Goal: Task Accomplishment & Management: Use online tool/utility

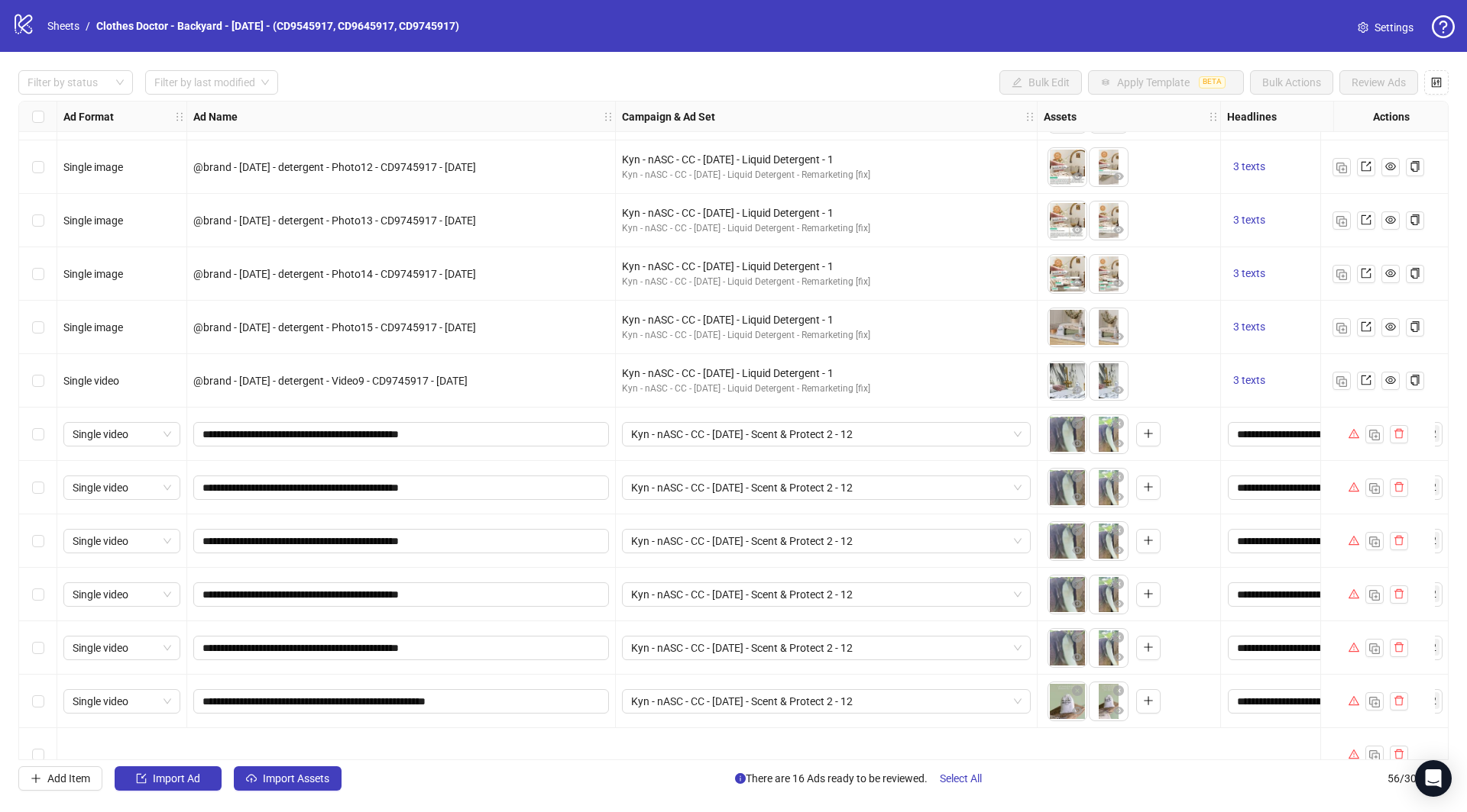
scroll to position [1707, 0]
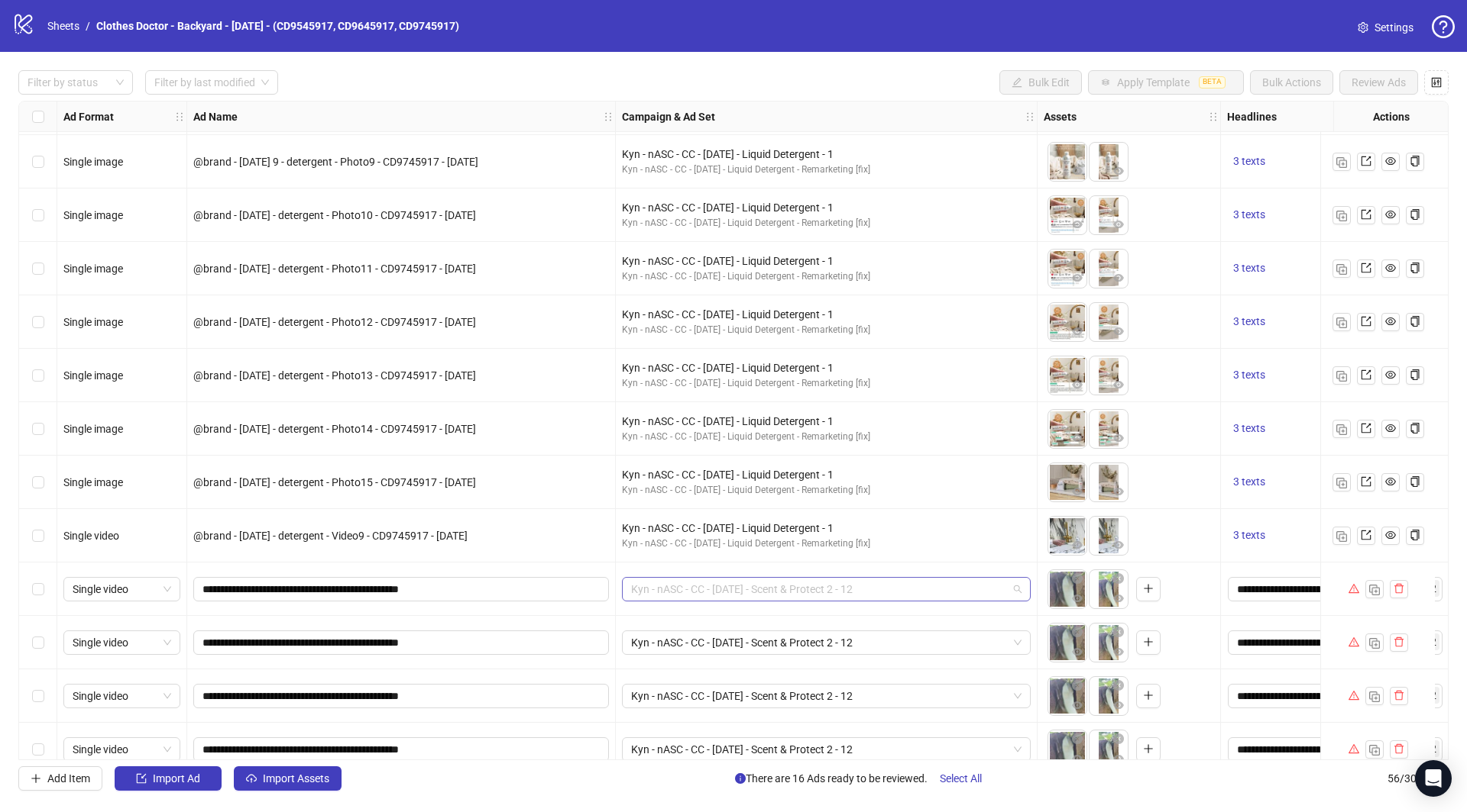
click at [841, 592] on span "Kyn - nASC - CC - [DATE] - Scent & Protect 2 - 12" at bounding box center [826, 589] width 390 height 23
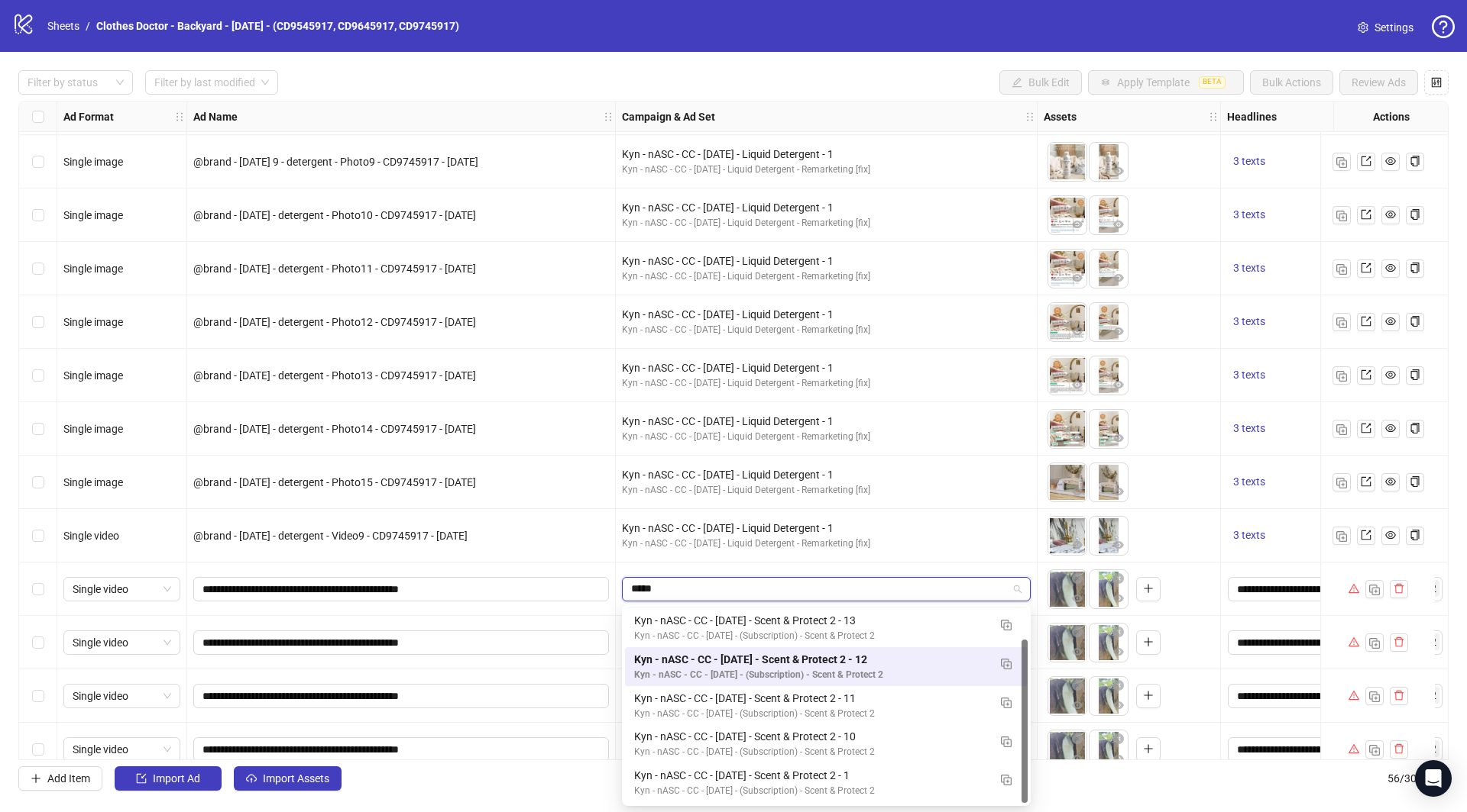
scroll to position [0, 0]
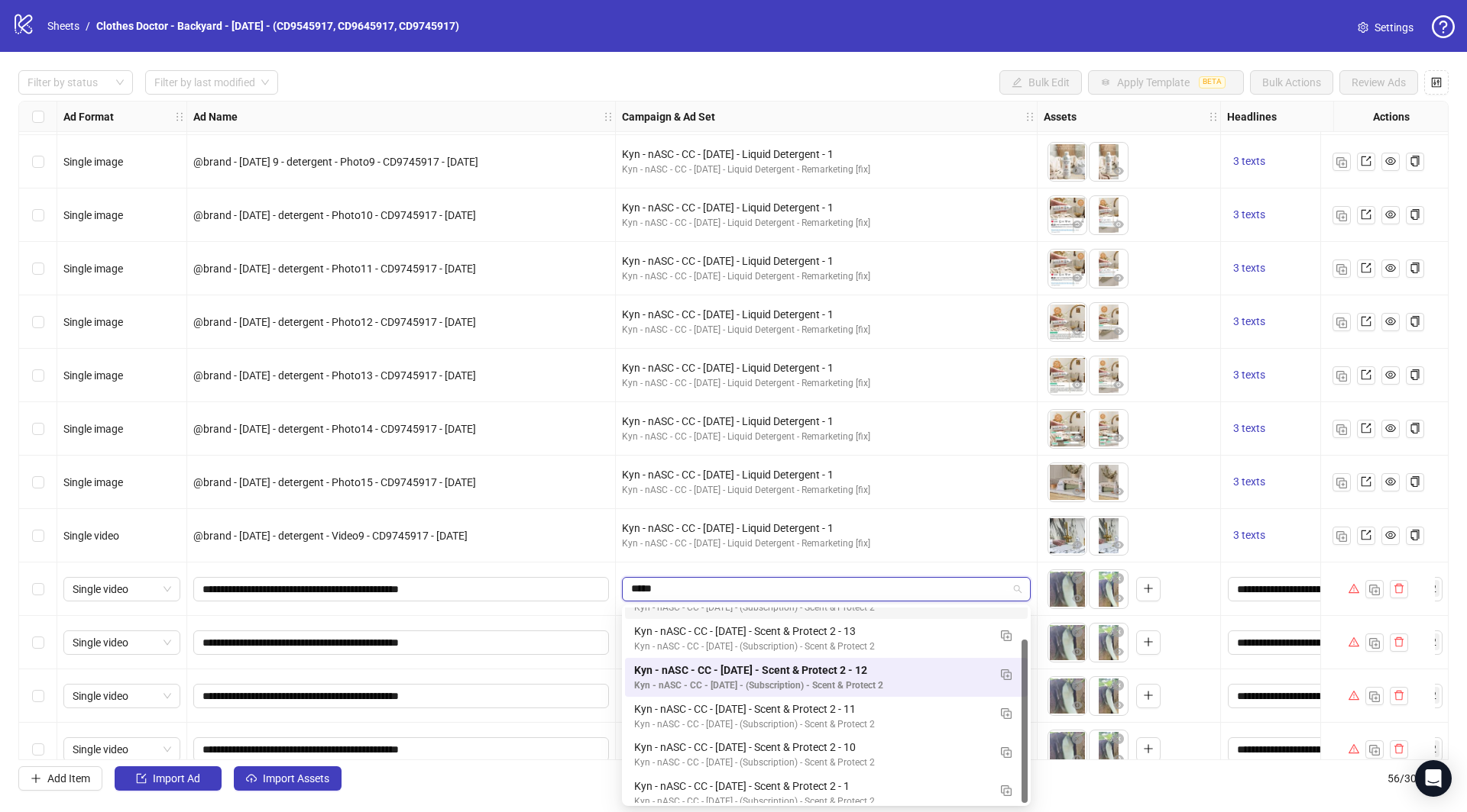
type input "******"
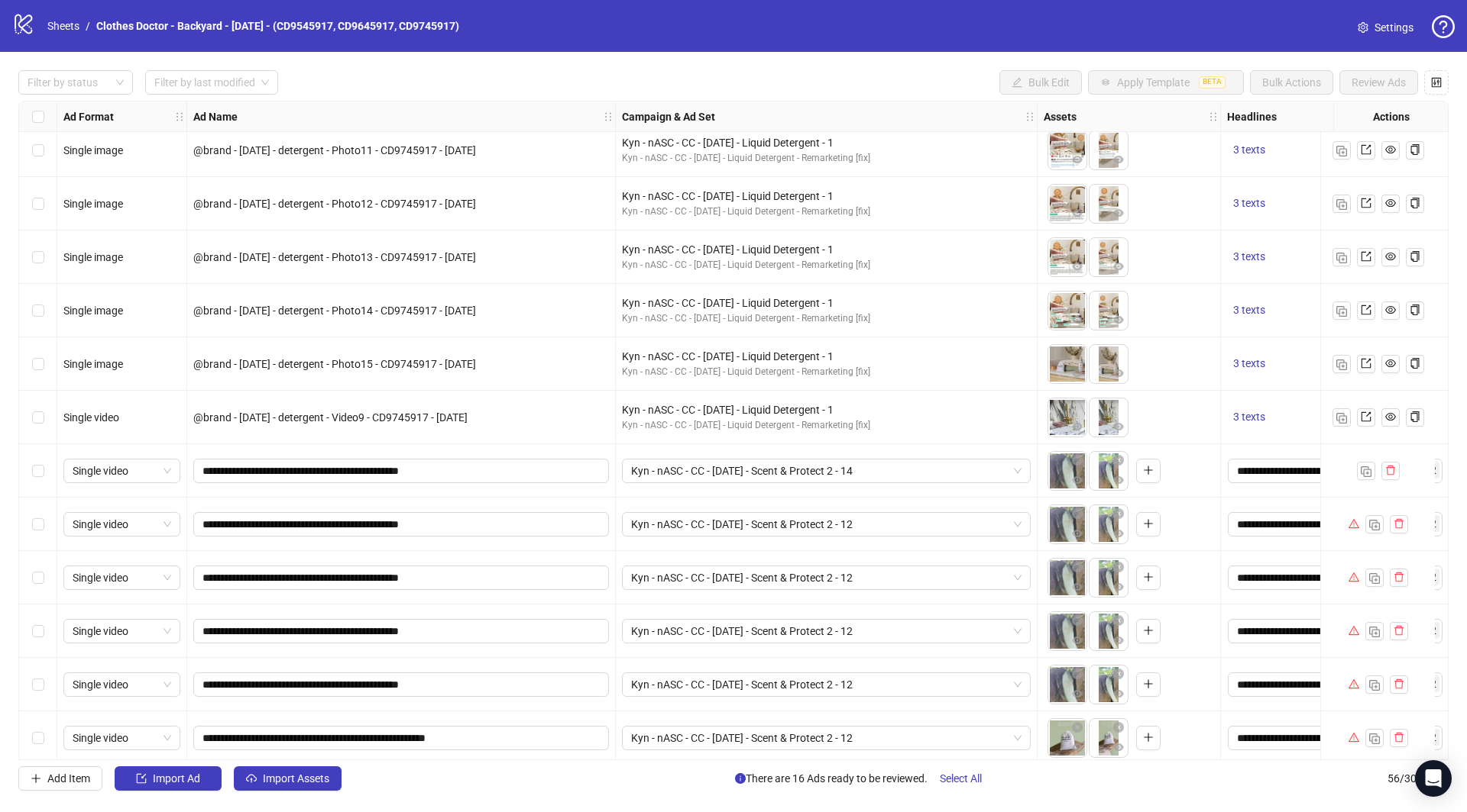
scroll to position [1870, 0]
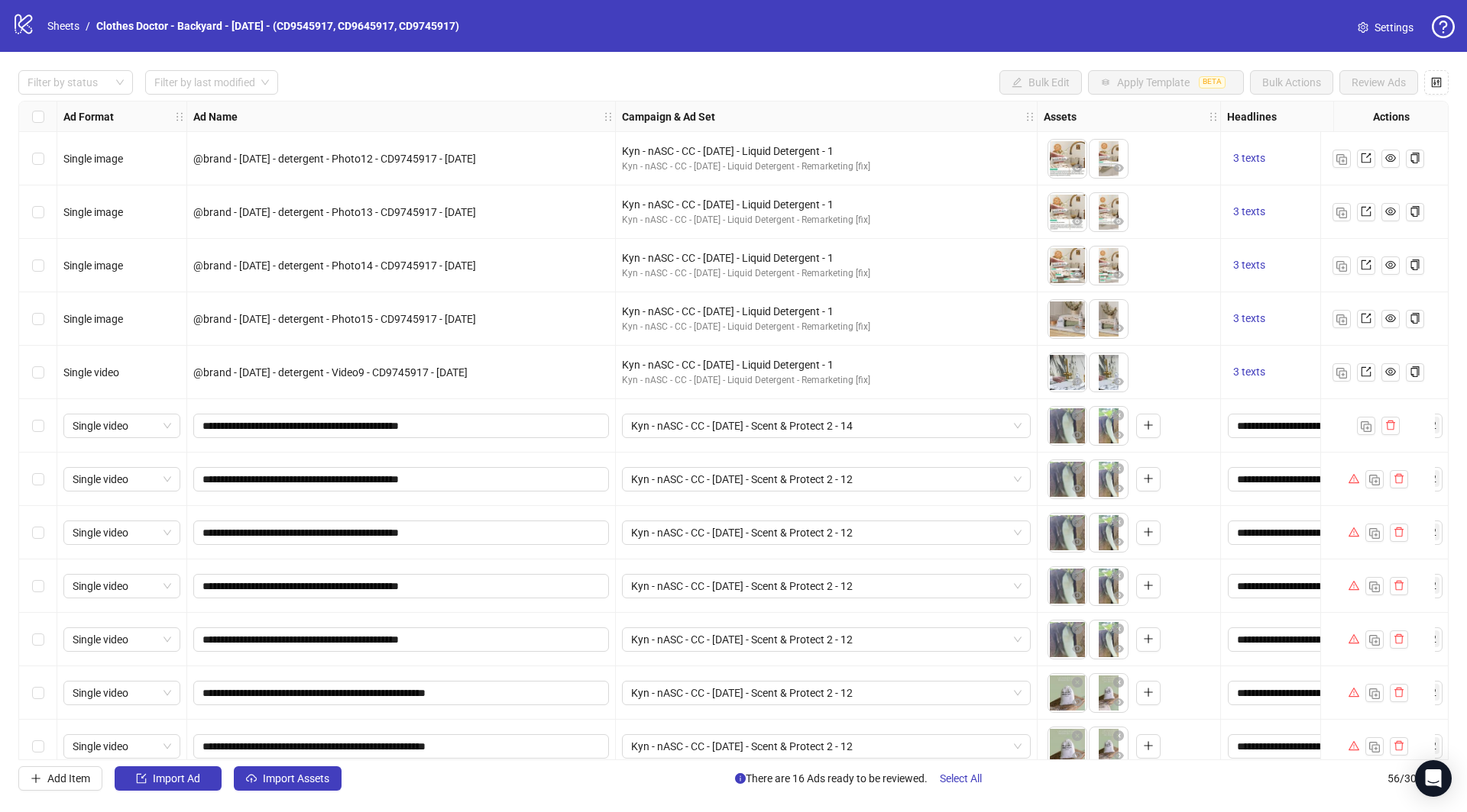
click at [43, 429] on div "Select row 41" at bounding box center [38, 426] width 38 height 53
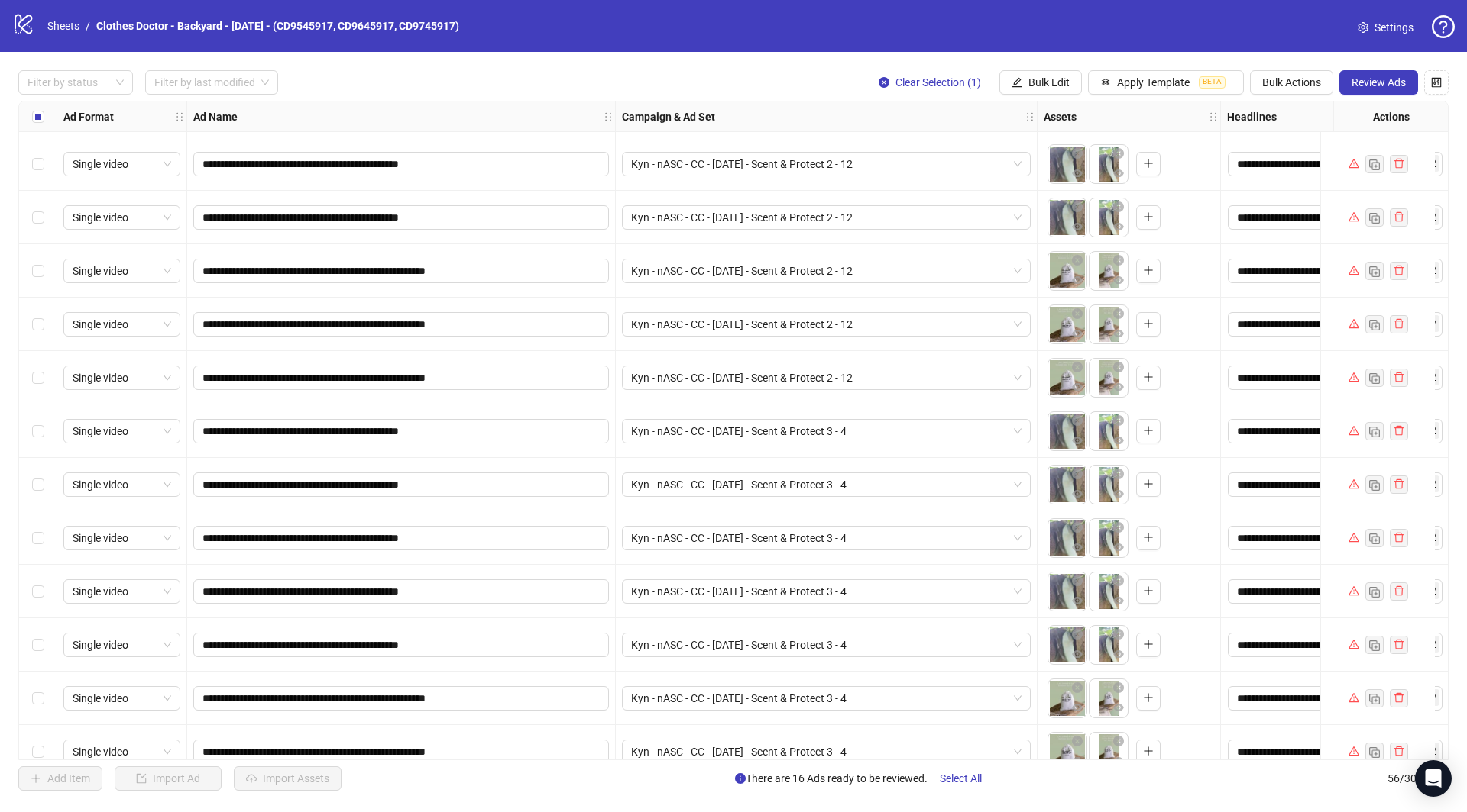
scroll to position [2315, 0]
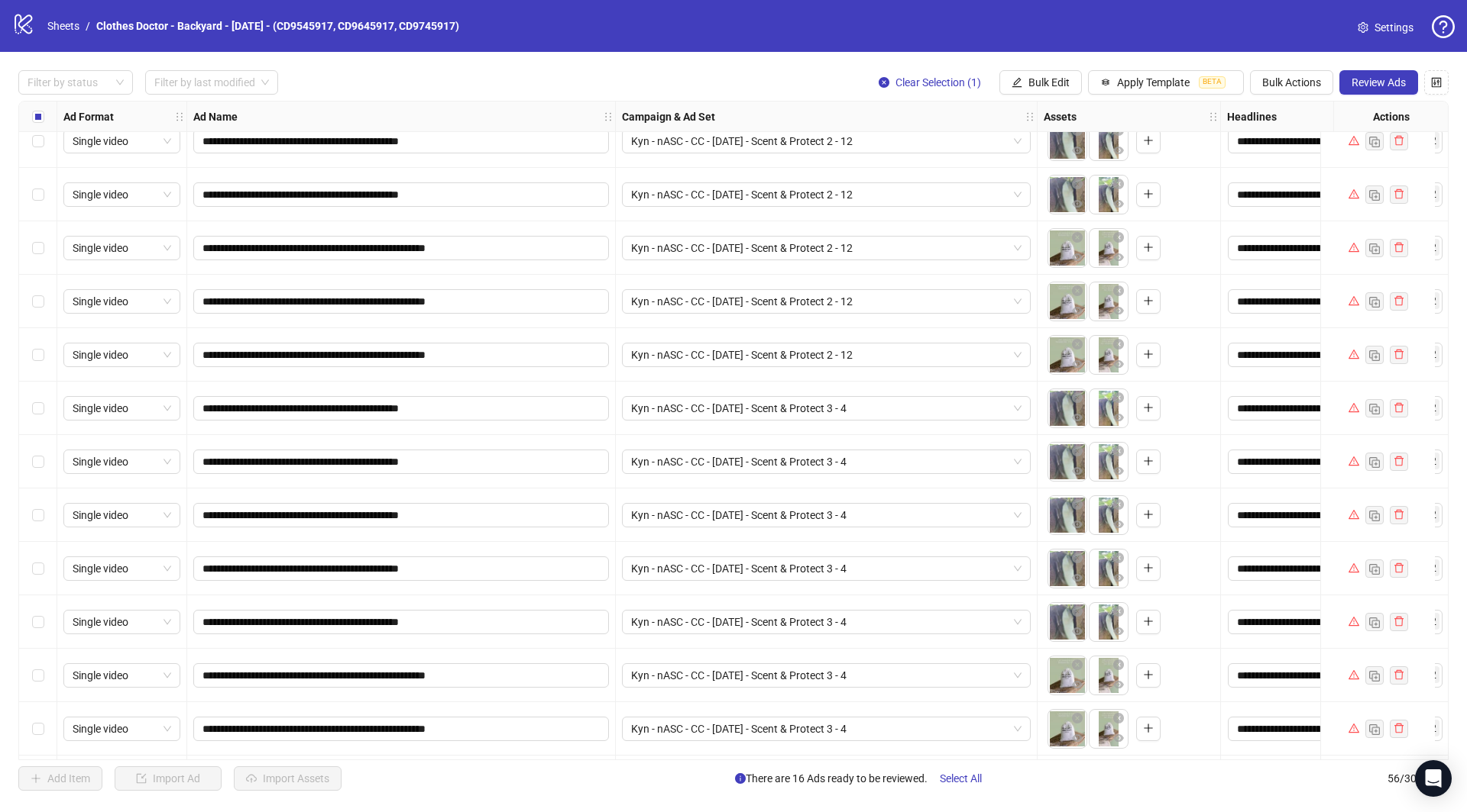
click at [30, 355] on div "Select row 48" at bounding box center [38, 355] width 38 height 53
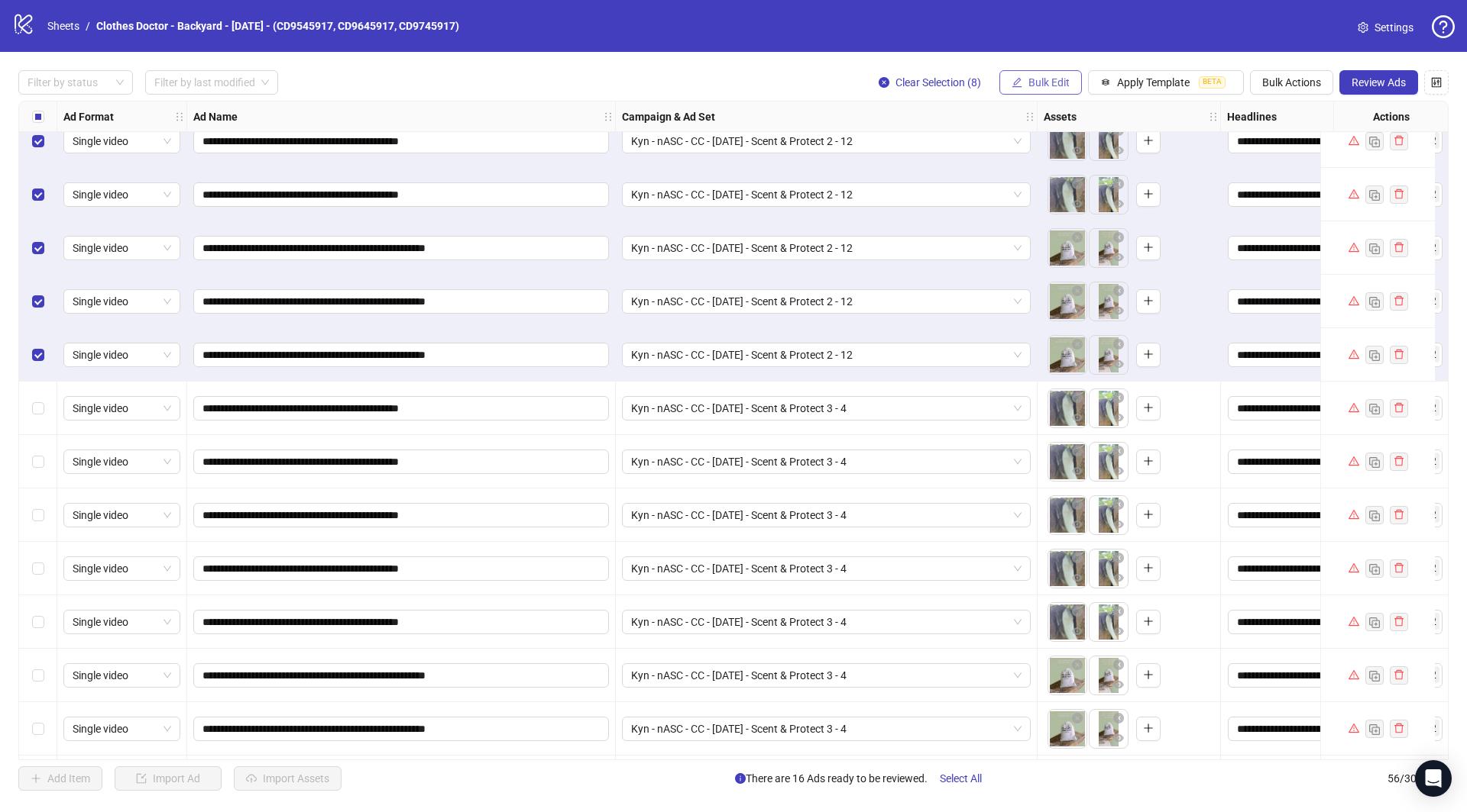
click at [1057, 89] on button "Bulk Edit" at bounding box center [1040, 82] width 82 height 24
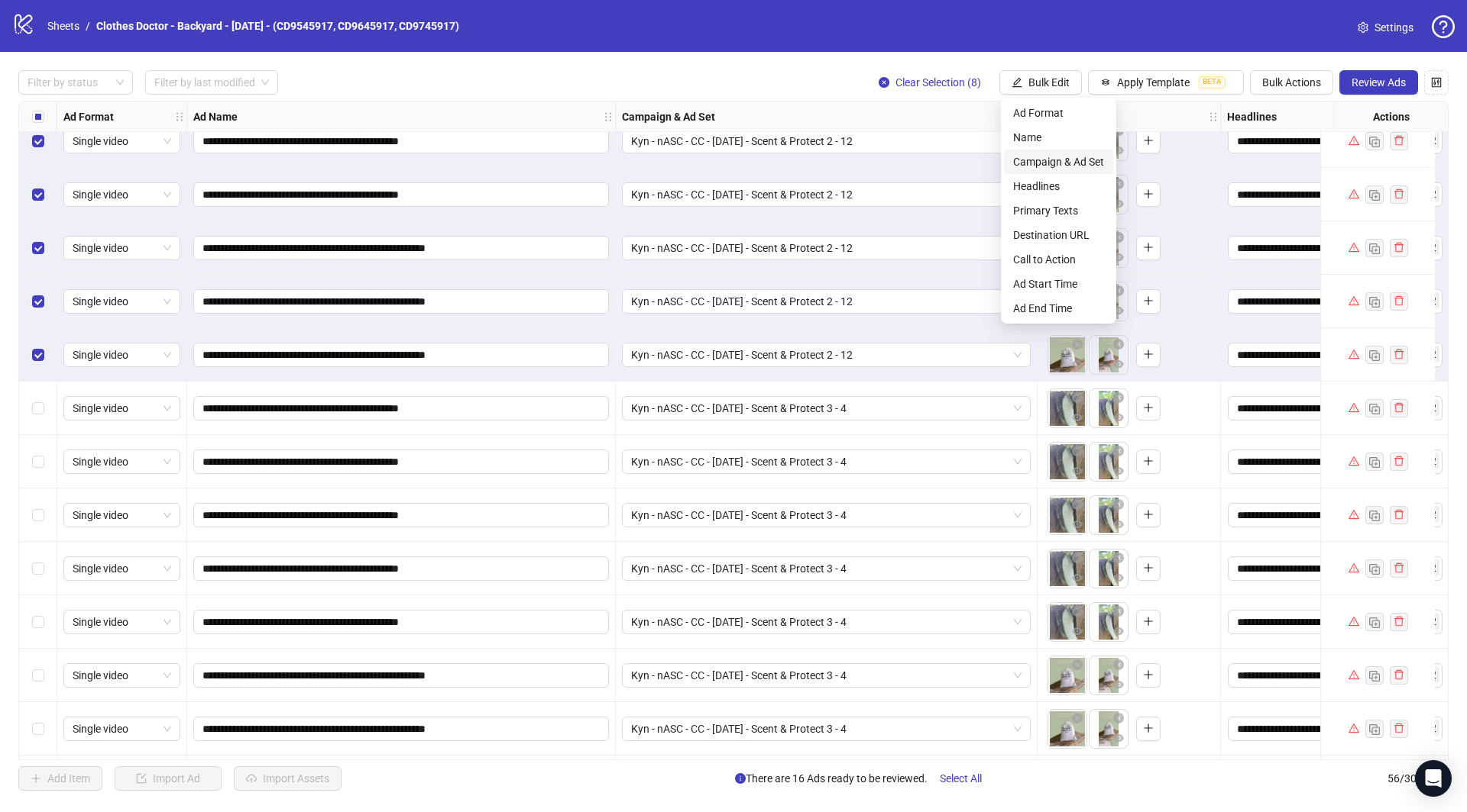
click at [1057, 162] on span "Campaign & Ad Set" at bounding box center [1058, 161] width 91 height 17
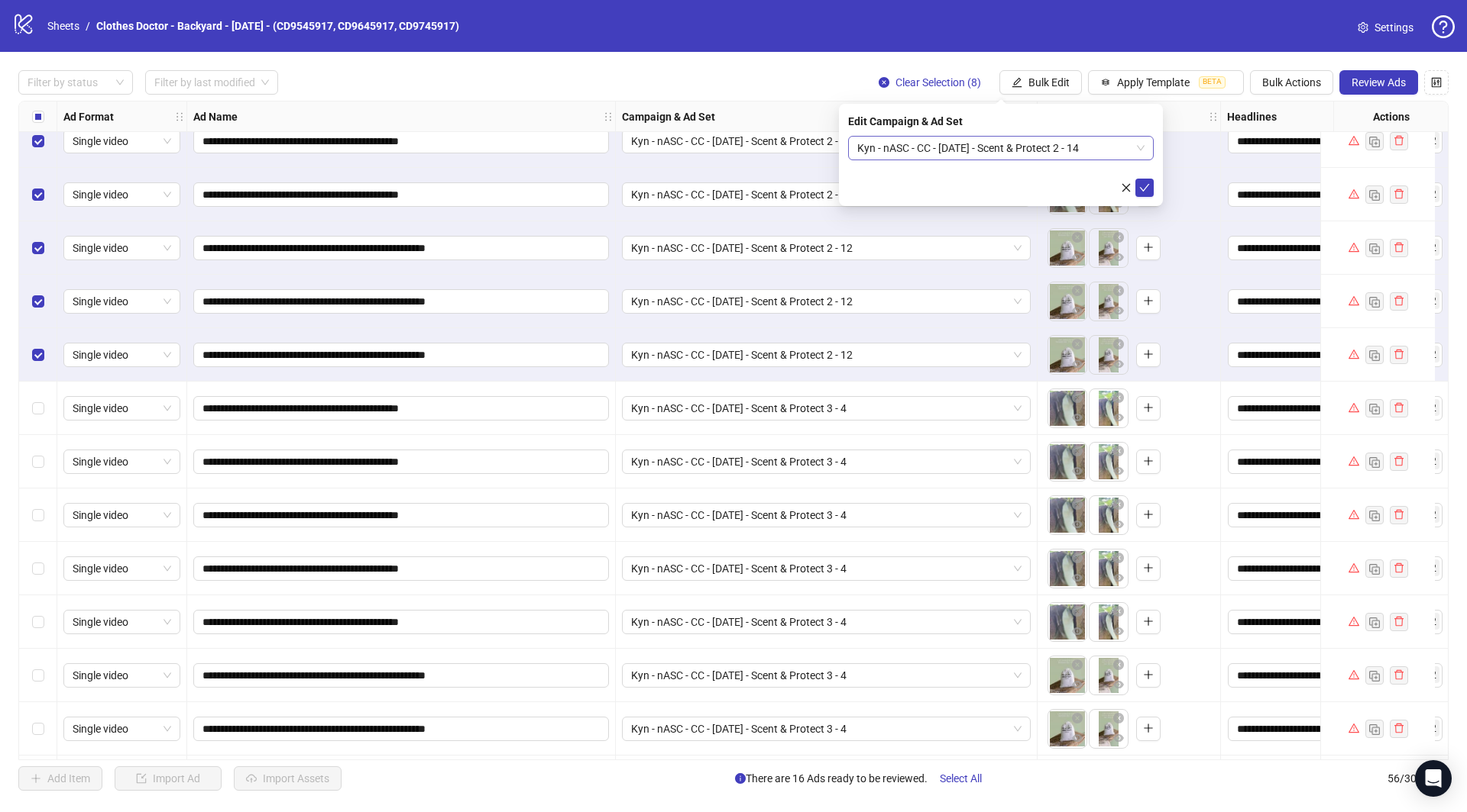
click at [1011, 151] on span "Kyn - nASC - CC - [DATE] - Scent & Protect 2 - 14" at bounding box center [1000, 147] width 287 height 23
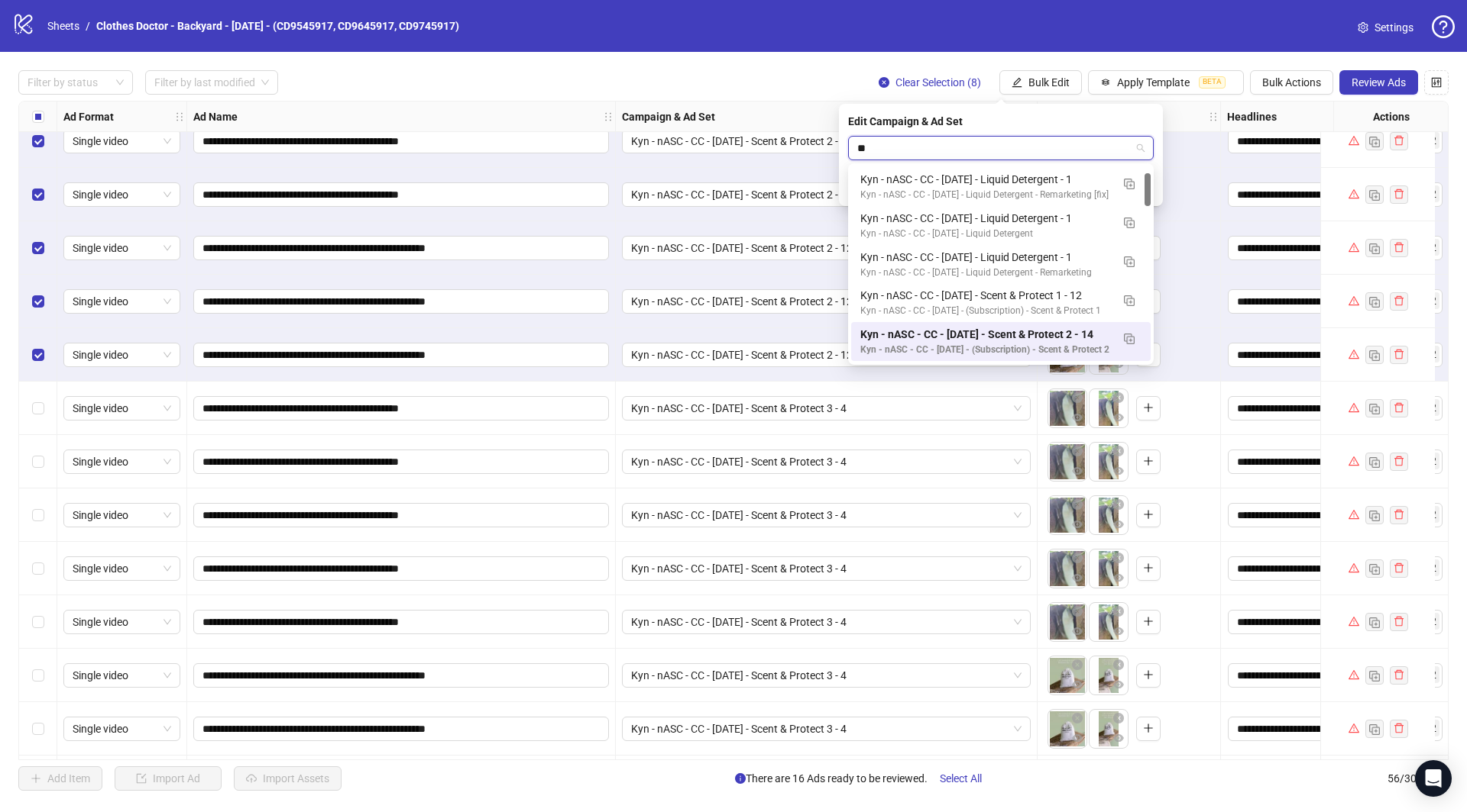
scroll to position [0, 0]
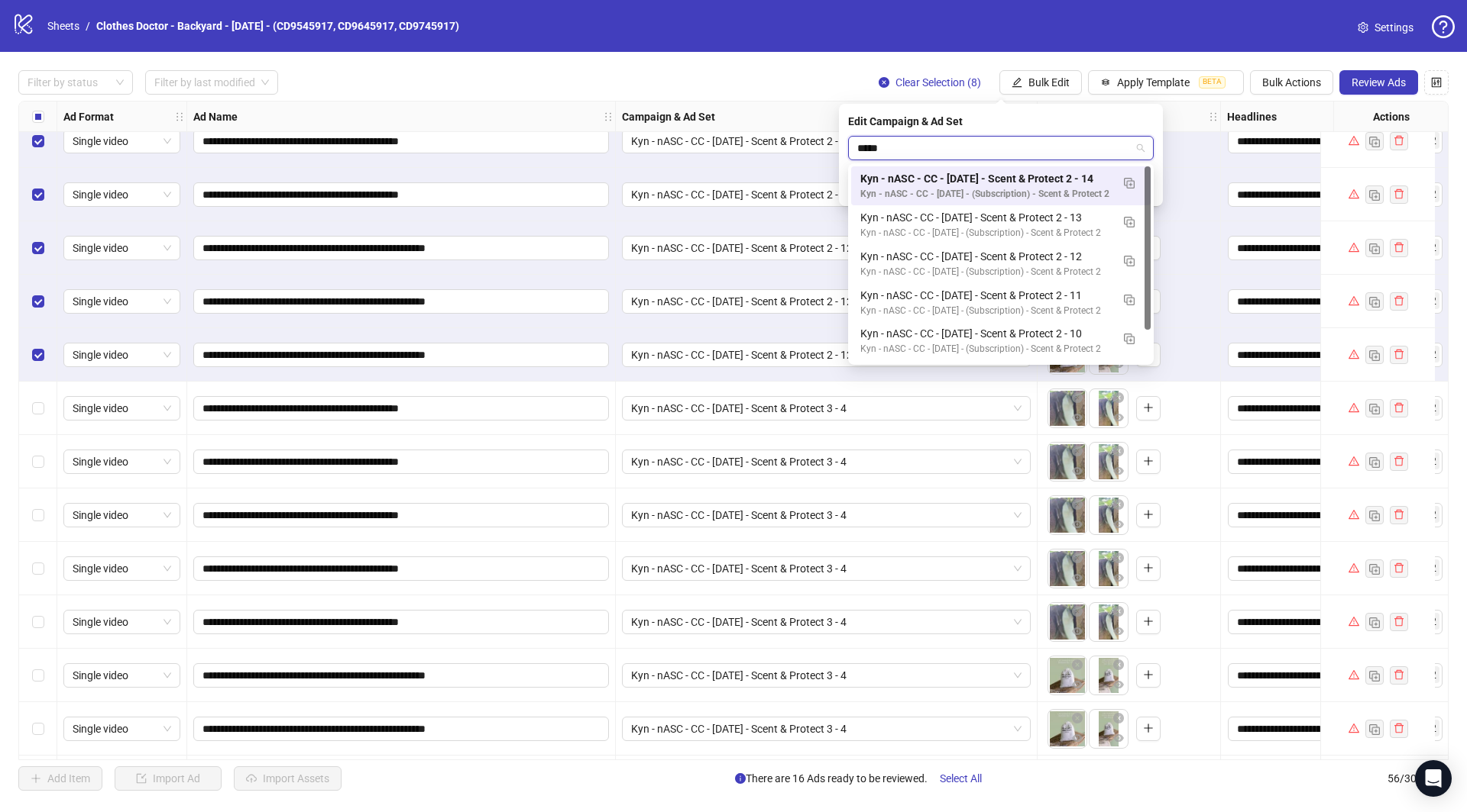
type input "******"
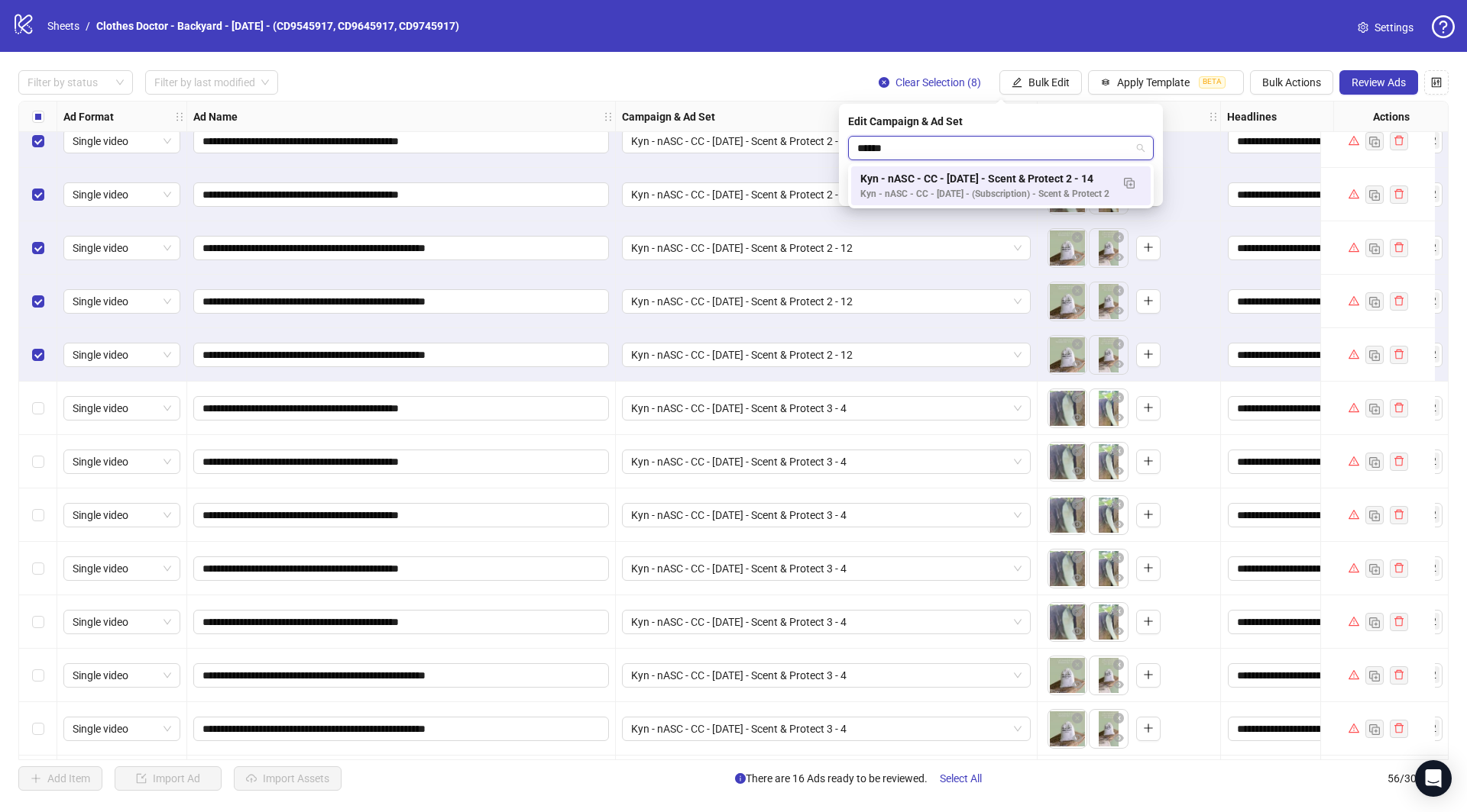
click at [1043, 200] on div "Kyn - nASC - CC - [DATE] - (Subscription) - Scent & Protect 2" at bounding box center [986, 194] width 251 height 14
click at [1149, 190] on icon "check" at bounding box center [1145, 188] width 11 height 11
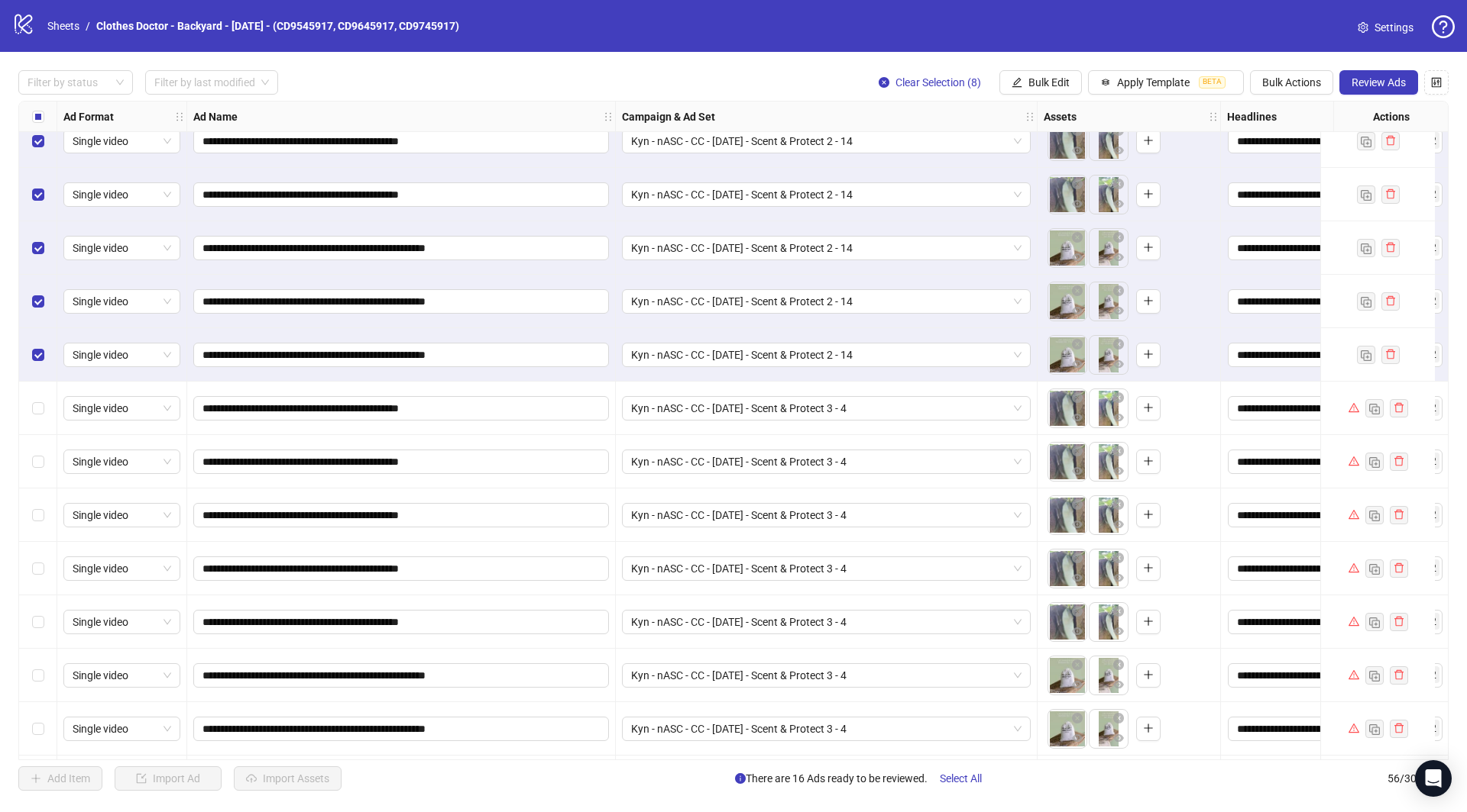
scroll to position [2370, 0]
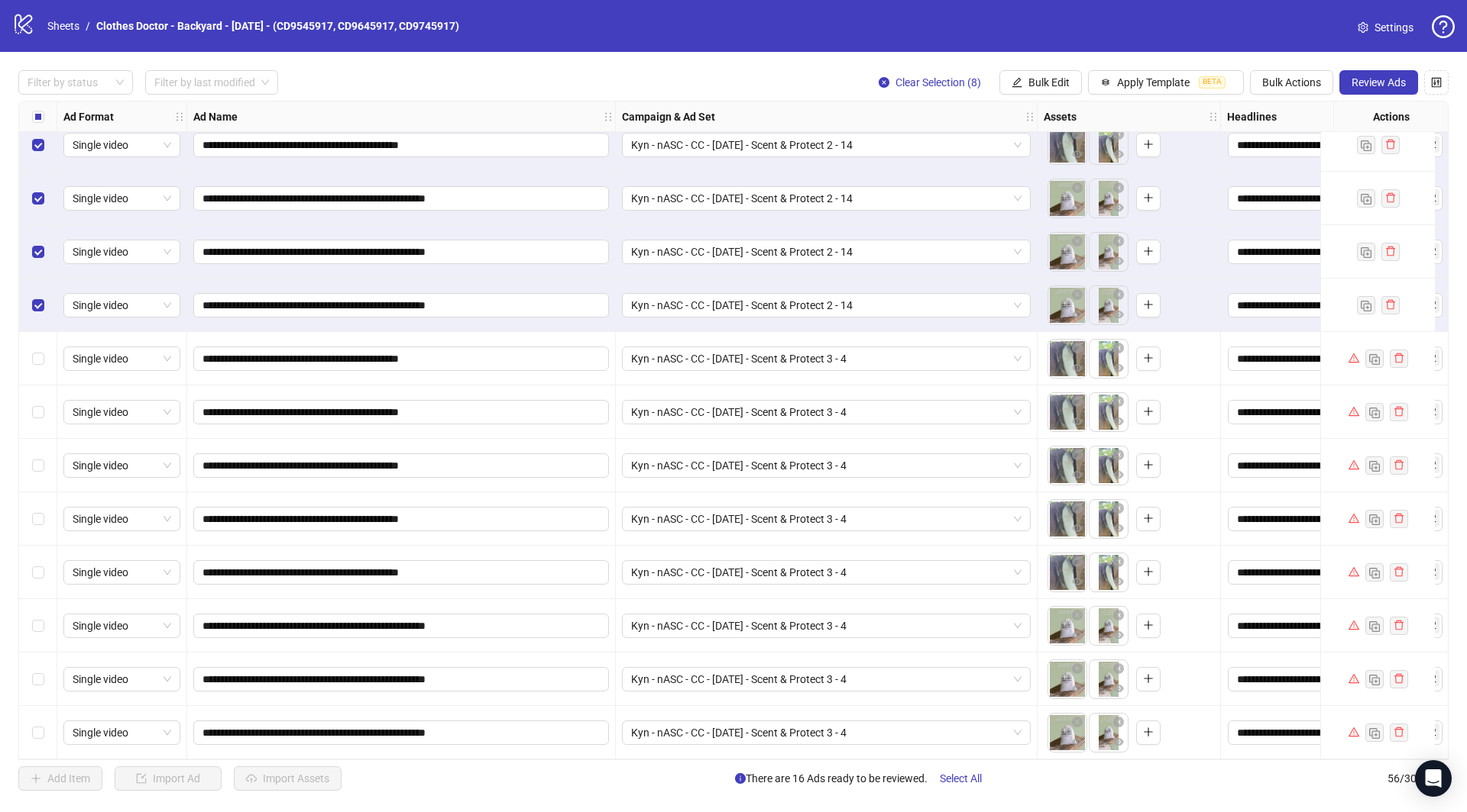
click at [42, 105] on div "Select all rows" at bounding box center [38, 117] width 38 height 31
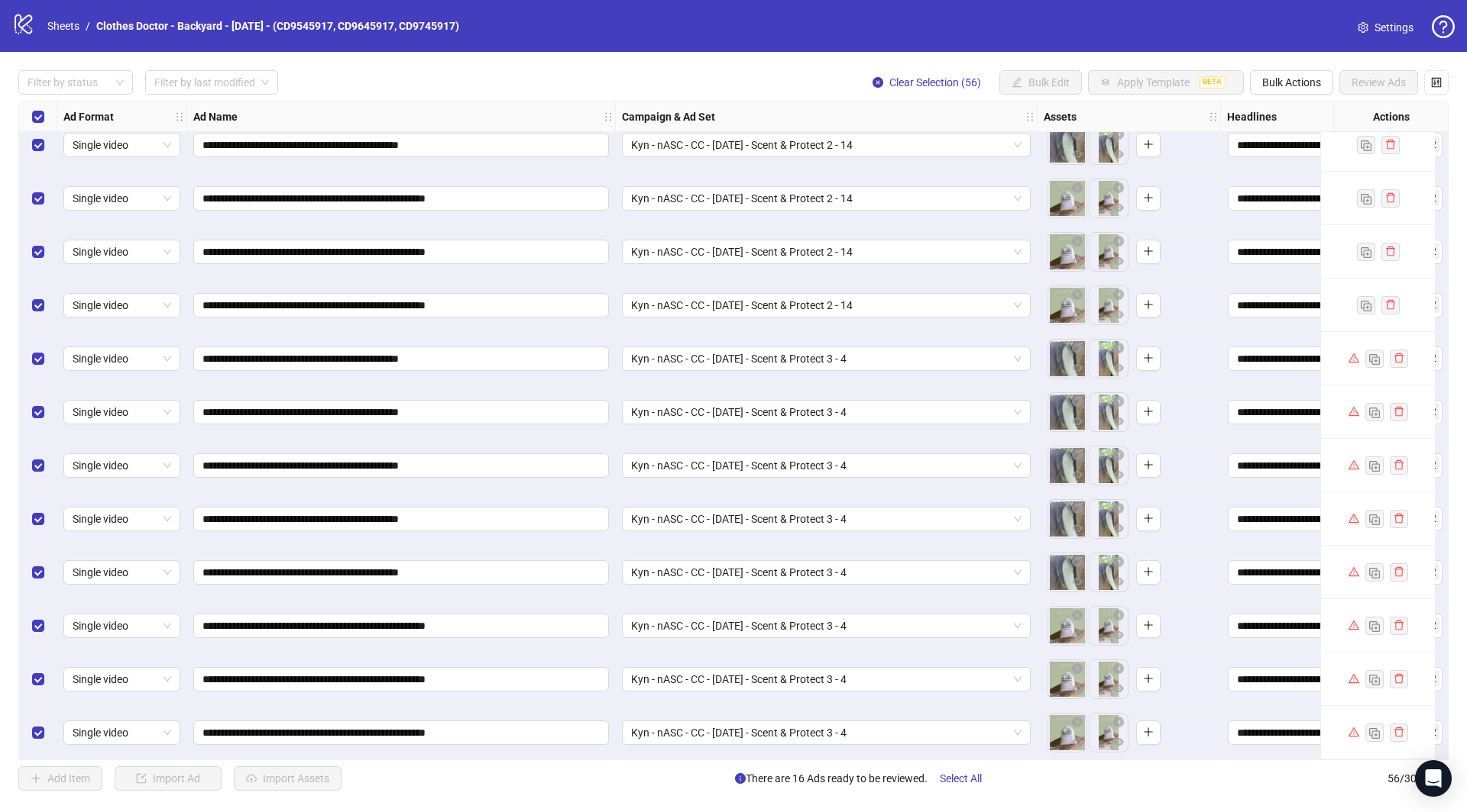
click at [42, 106] on div "Select all rows" at bounding box center [38, 117] width 38 height 31
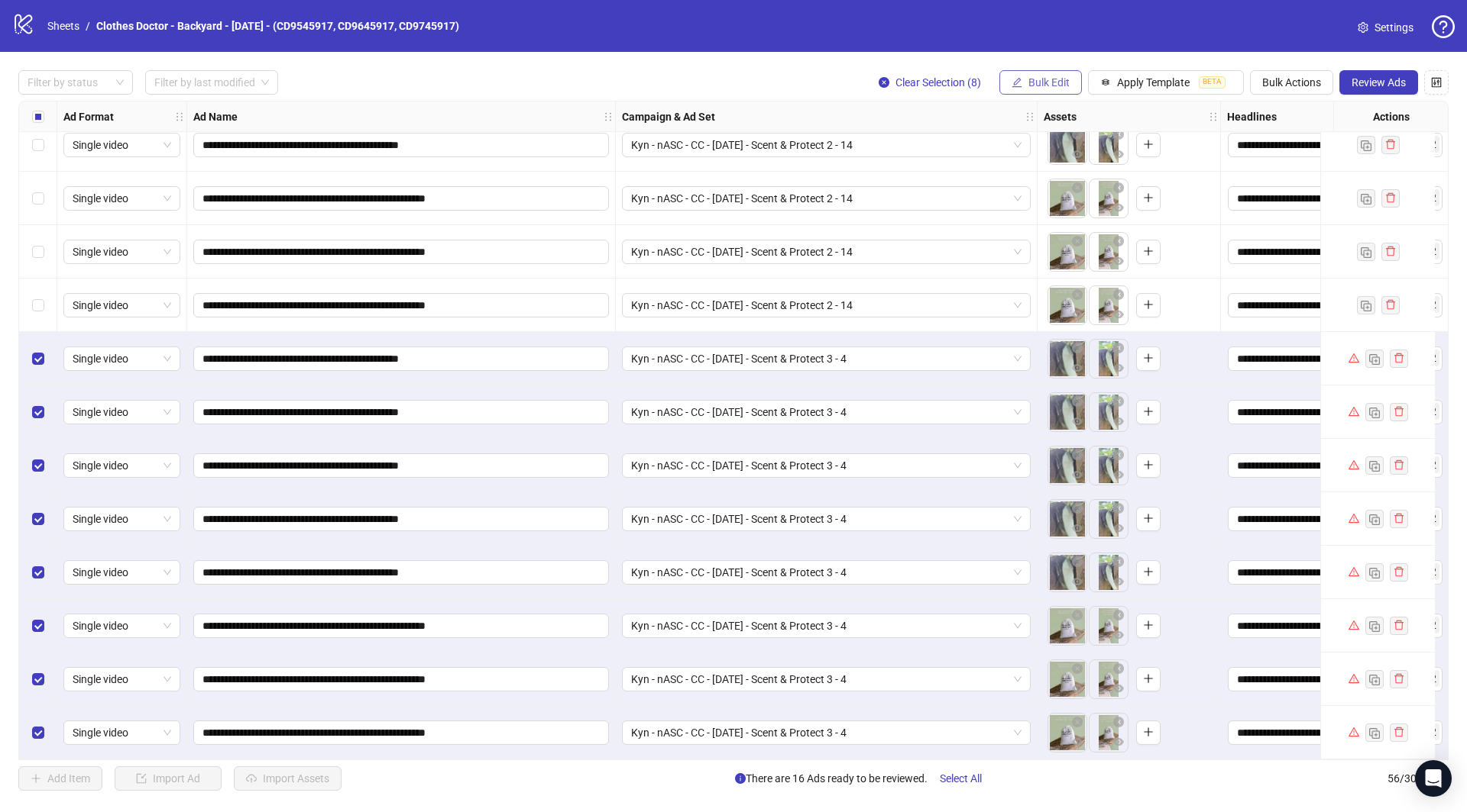
click at [1047, 78] on span "Bulk Edit" at bounding box center [1049, 83] width 42 height 13
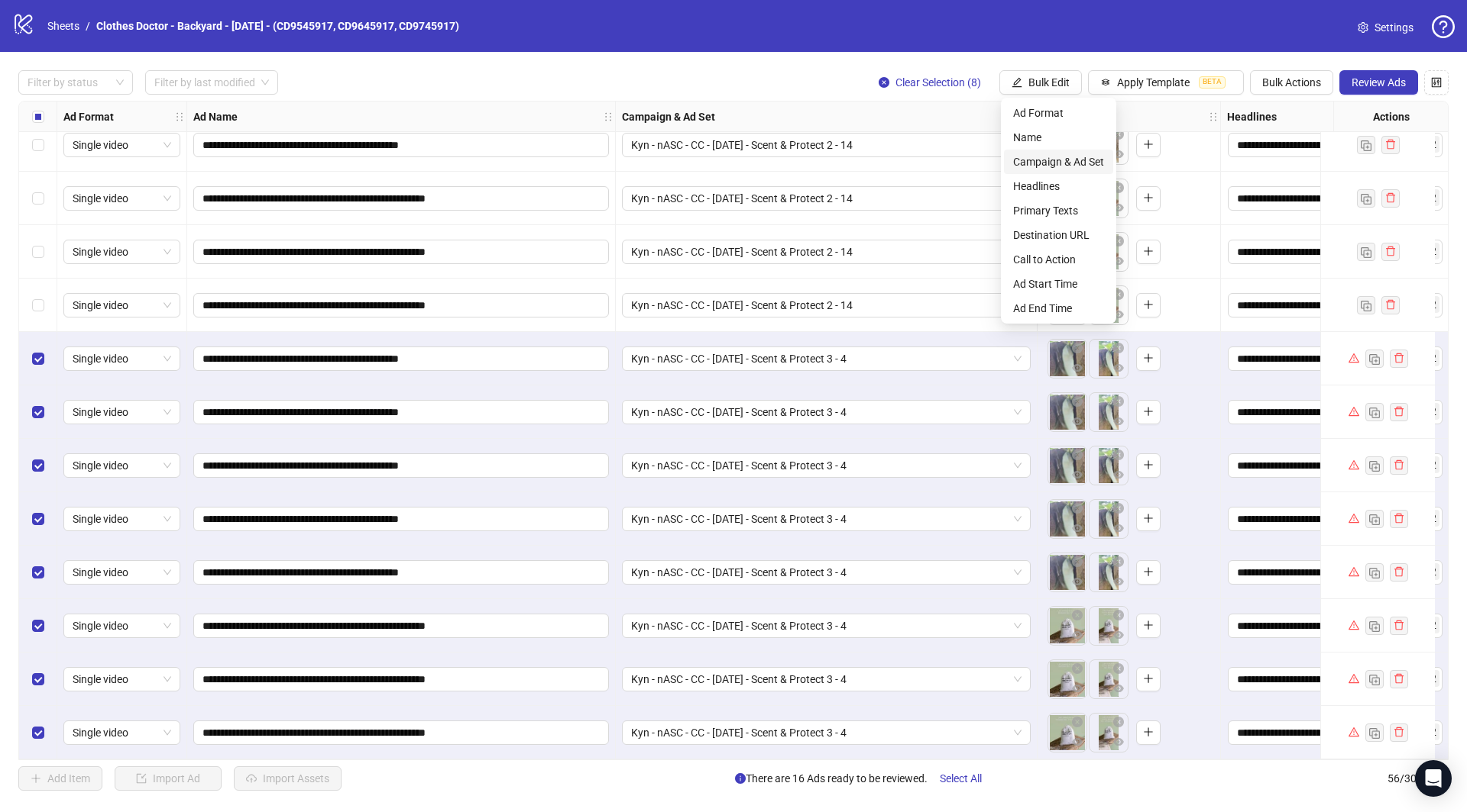
click at [1054, 165] on span "Campaign & Ad Set" at bounding box center [1058, 161] width 91 height 17
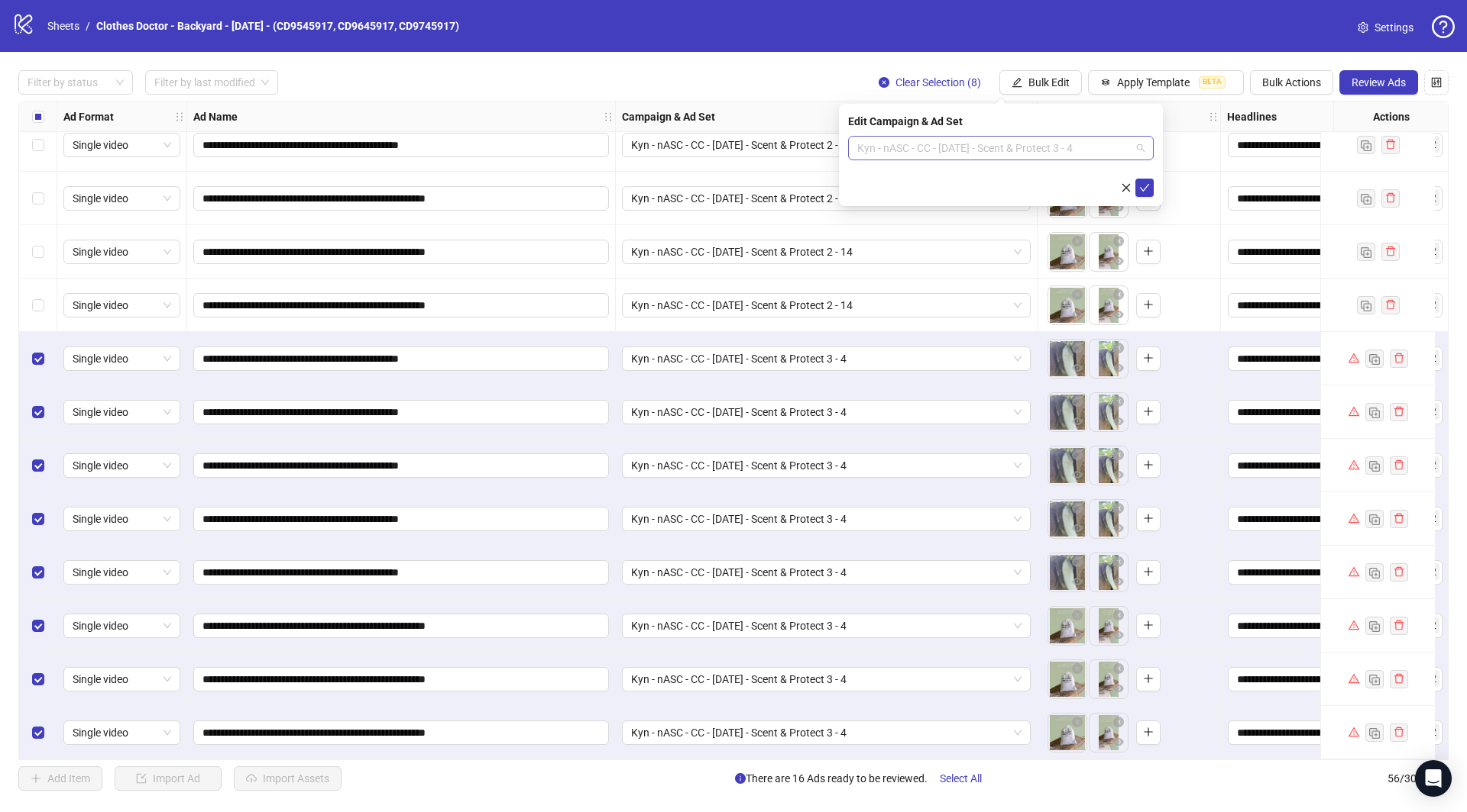
click at [988, 151] on span "Kyn - nASC - CC - [DATE] - Scent & Protect 3 - 4" at bounding box center [1000, 147] width 287 height 23
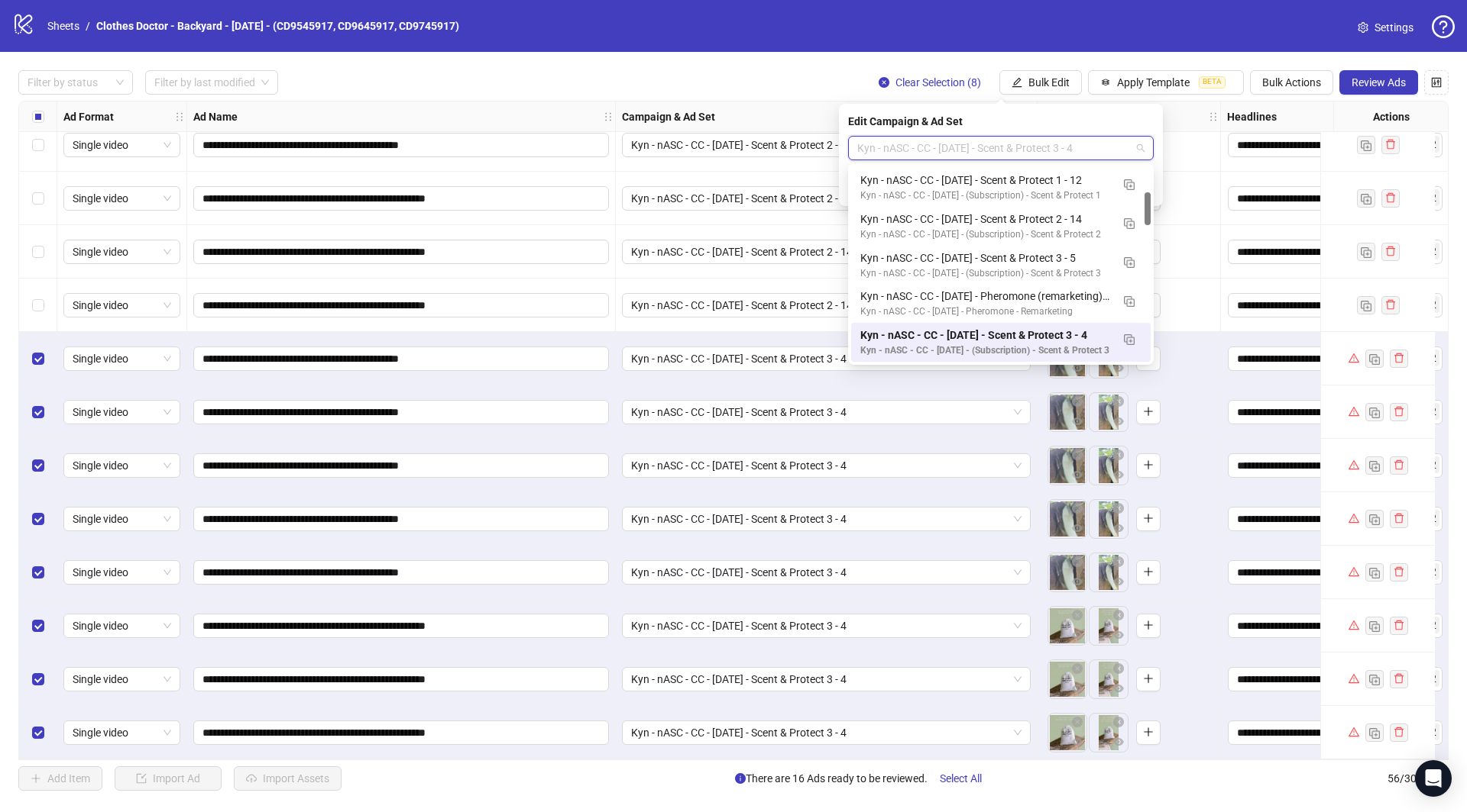
type input "*"
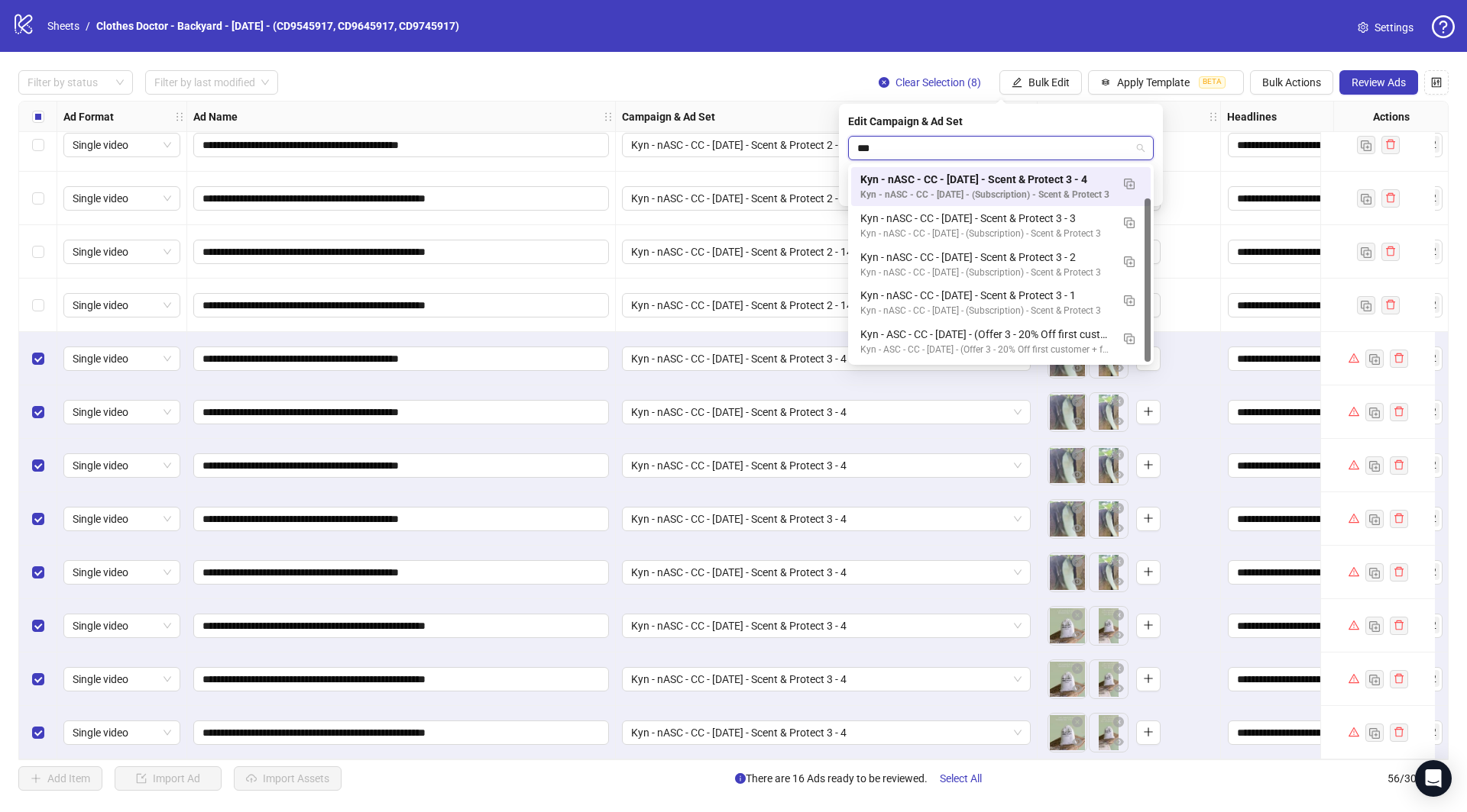
scroll to position [38, 0]
type input "*****"
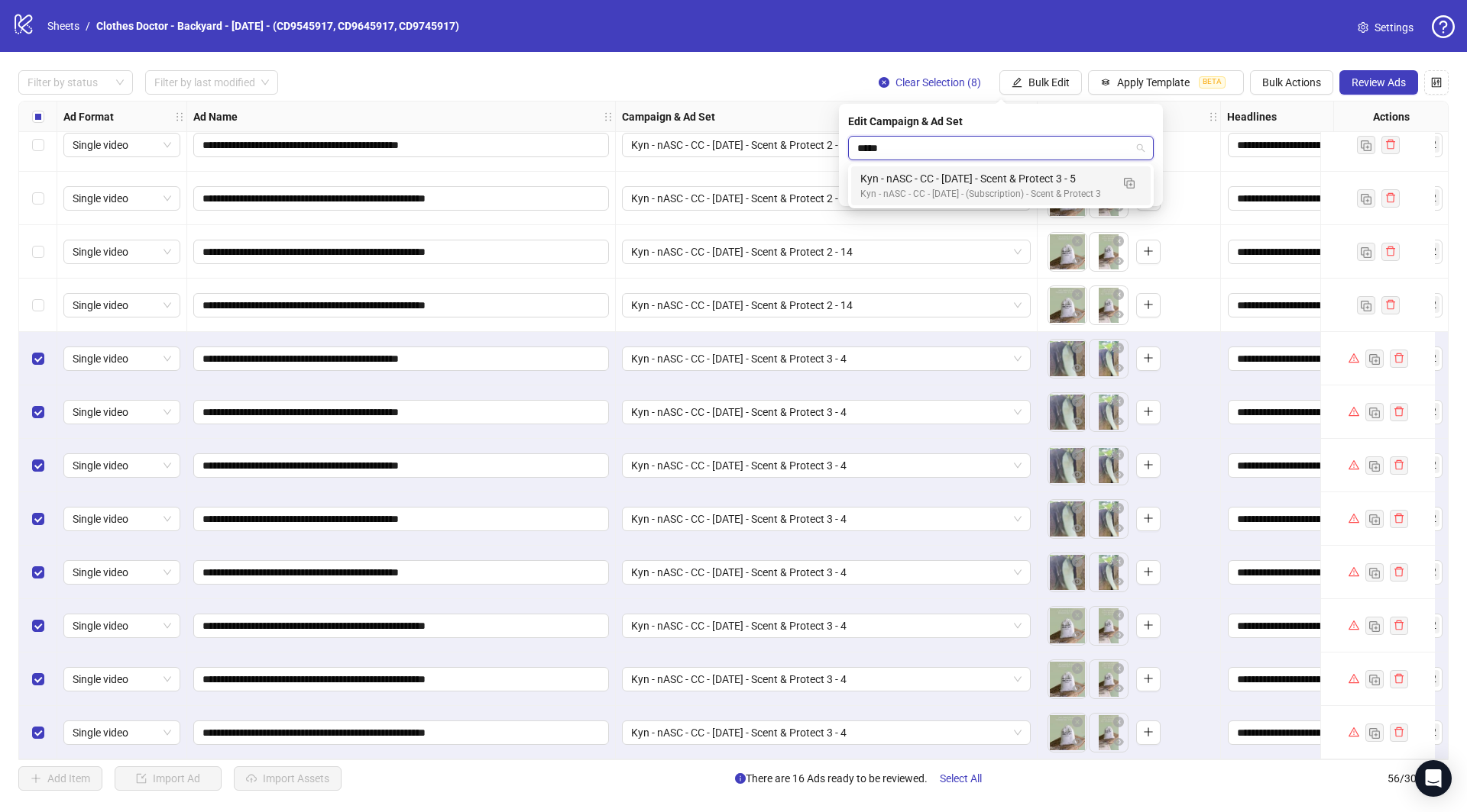
click at [1005, 196] on div "Kyn - nASC - CC - [DATE] - (Subscription) - Scent & Protect 3" at bounding box center [986, 194] width 251 height 14
click at [1143, 184] on icon "check" at bounding box center [1145, 188] width 11 height 11
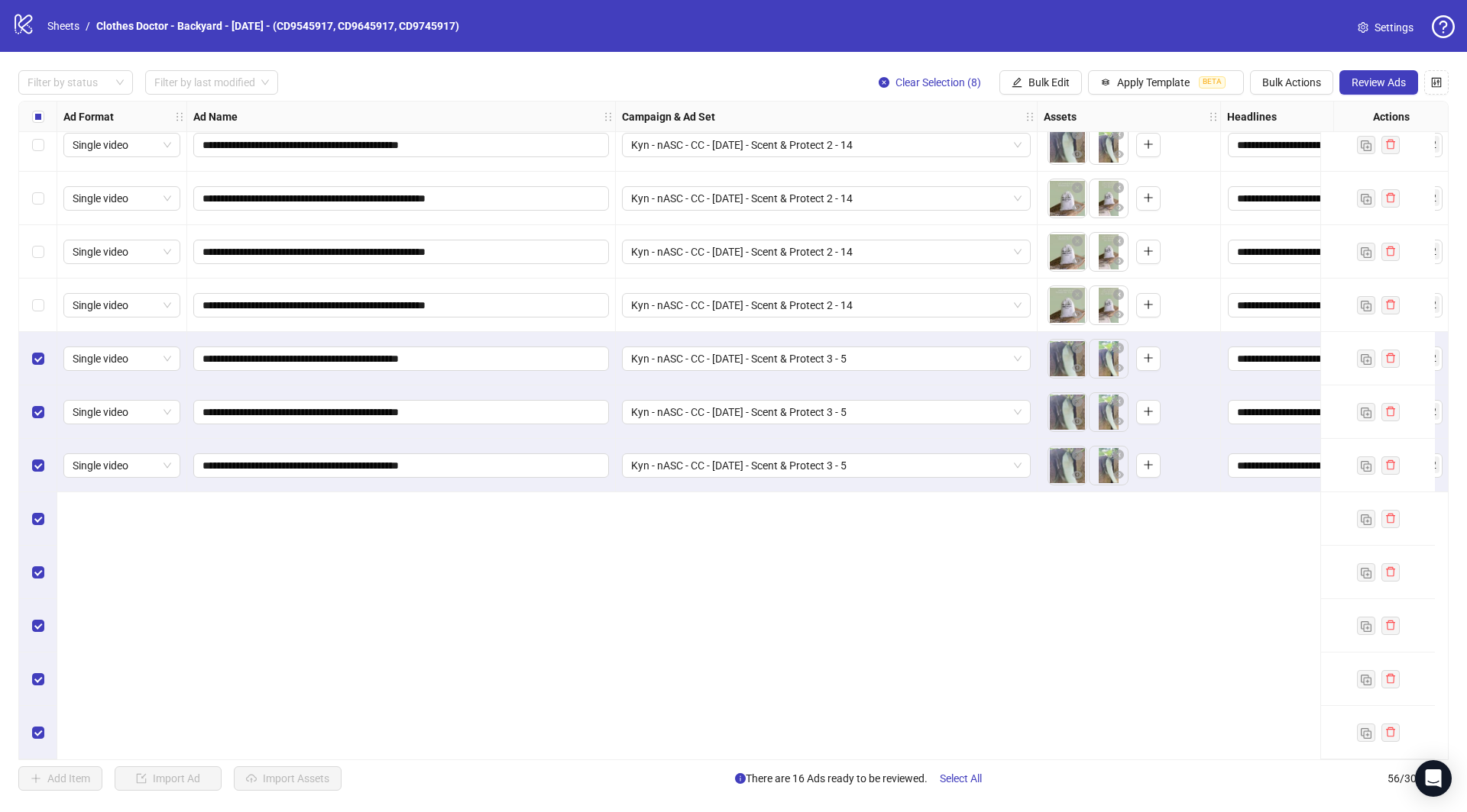
scroll to position [2004, 0]
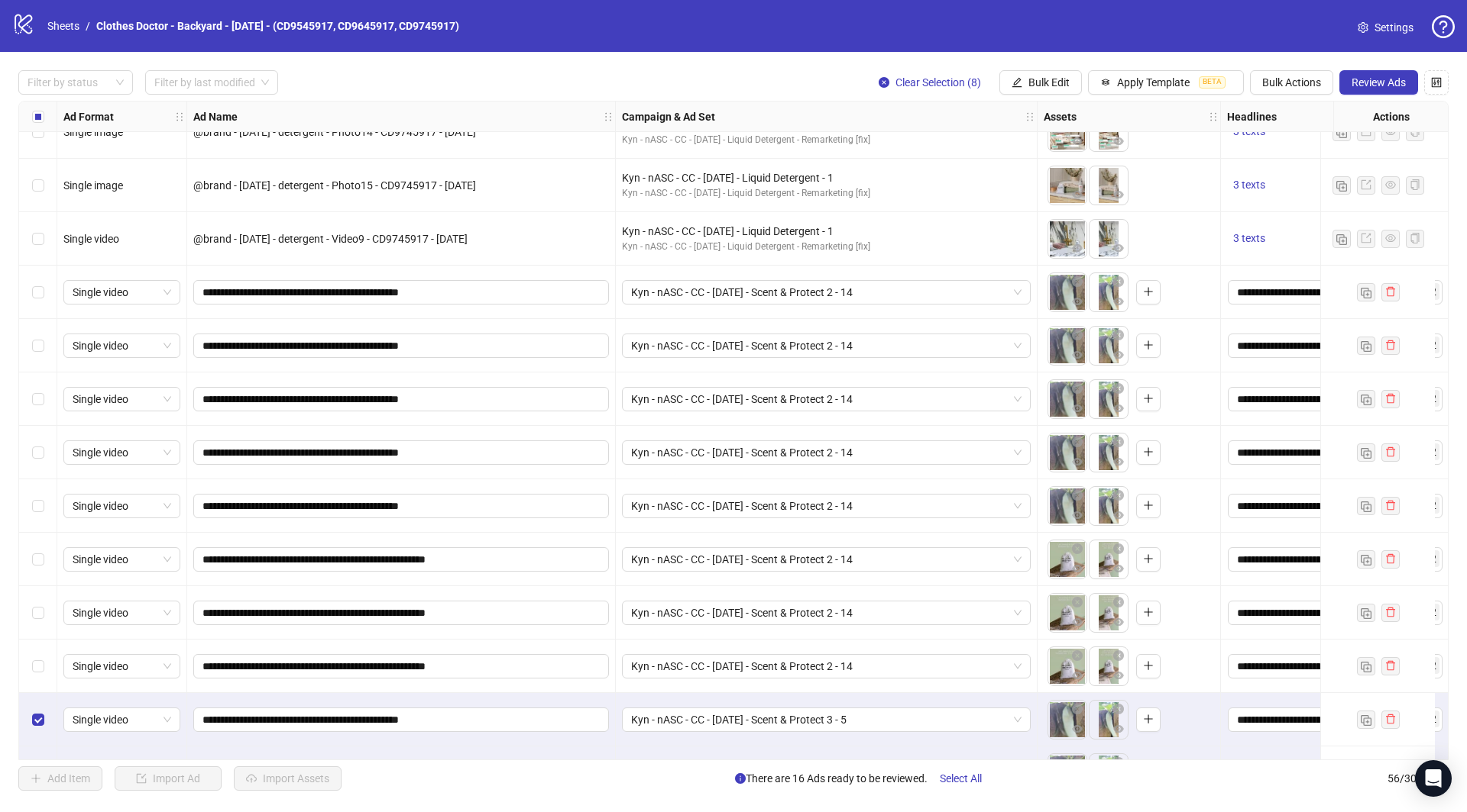
click at [30, 102] on div "Select all rows" at bounding box center [38, 117] width 38 height 31
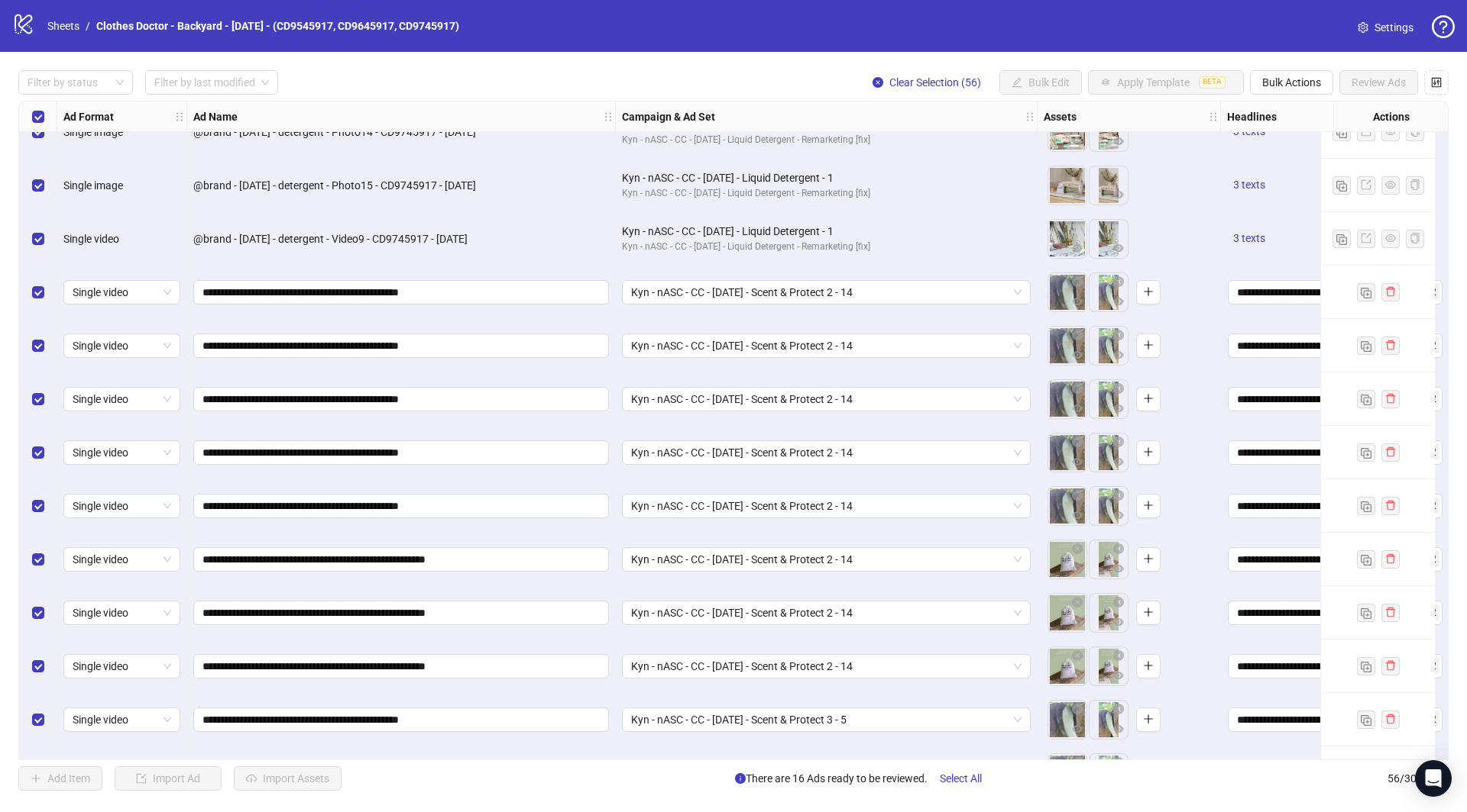
click at [30, 116] on div "Select all rows" at bounding box center [38, 117] width 38 height 31
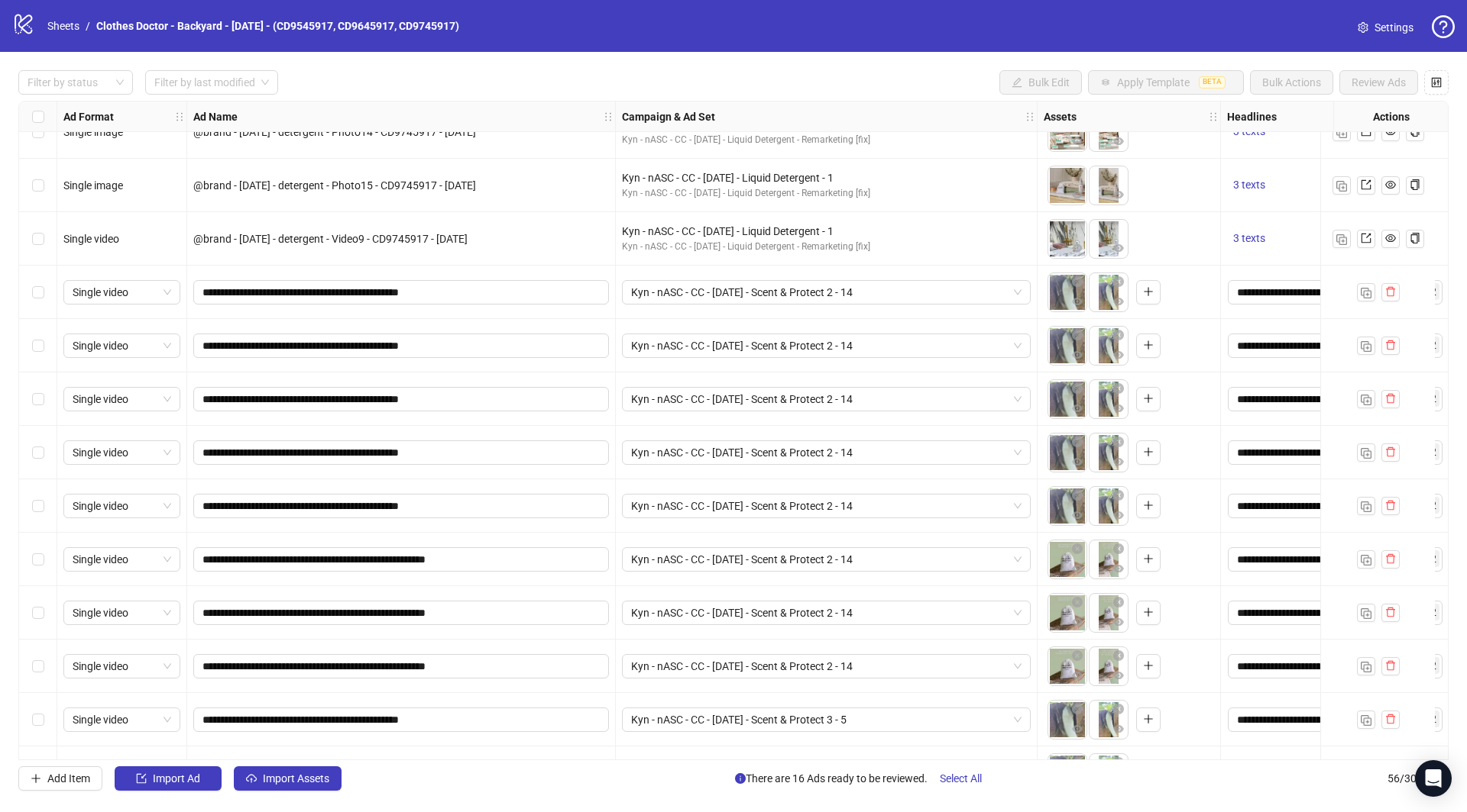
click at [30, 116] on div "Select all rows" at bounding box center [38, 117] width 38 height 31
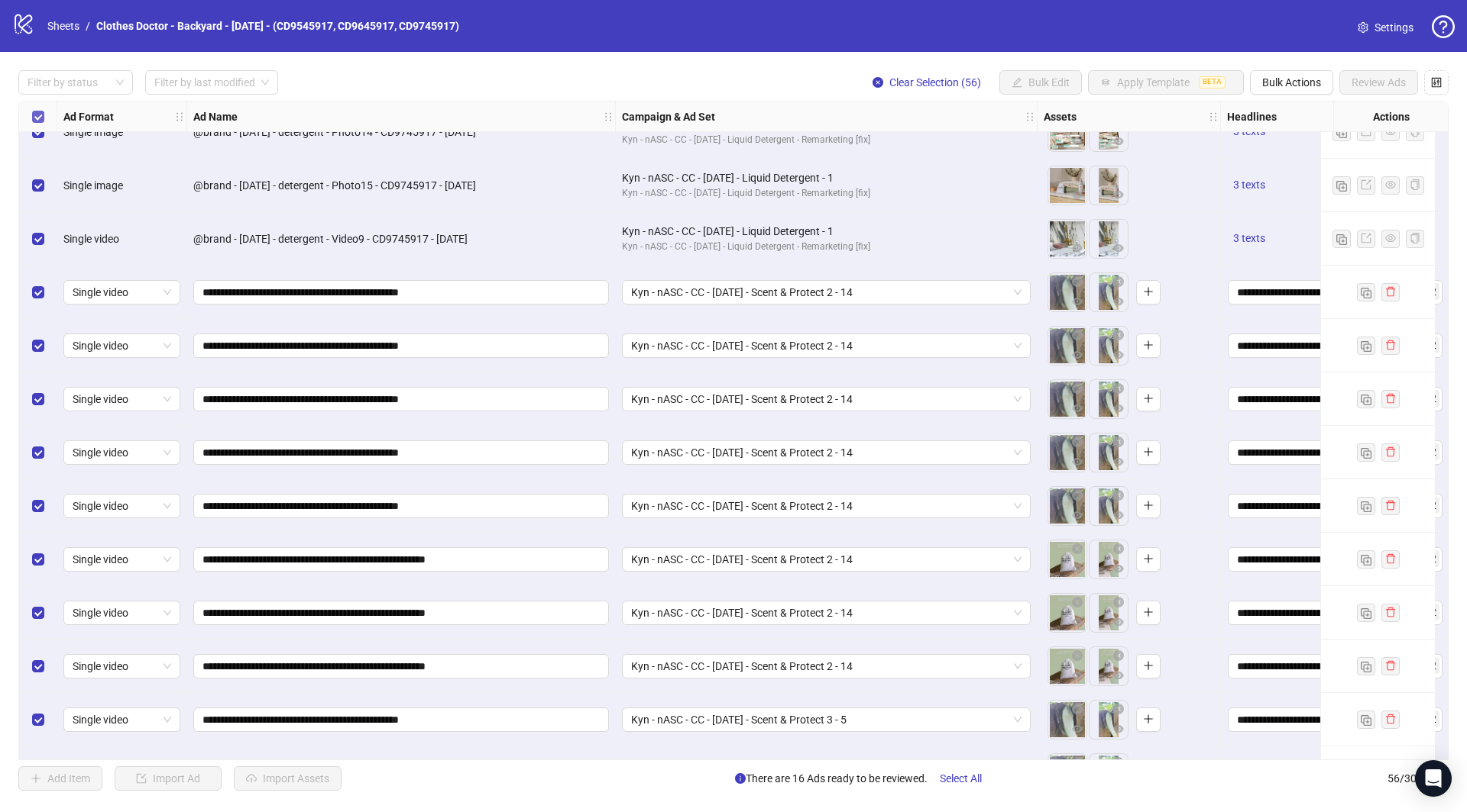
click at [37, 106] on div "Select all rows" at bounding box center [38, 117] width 38 height 31
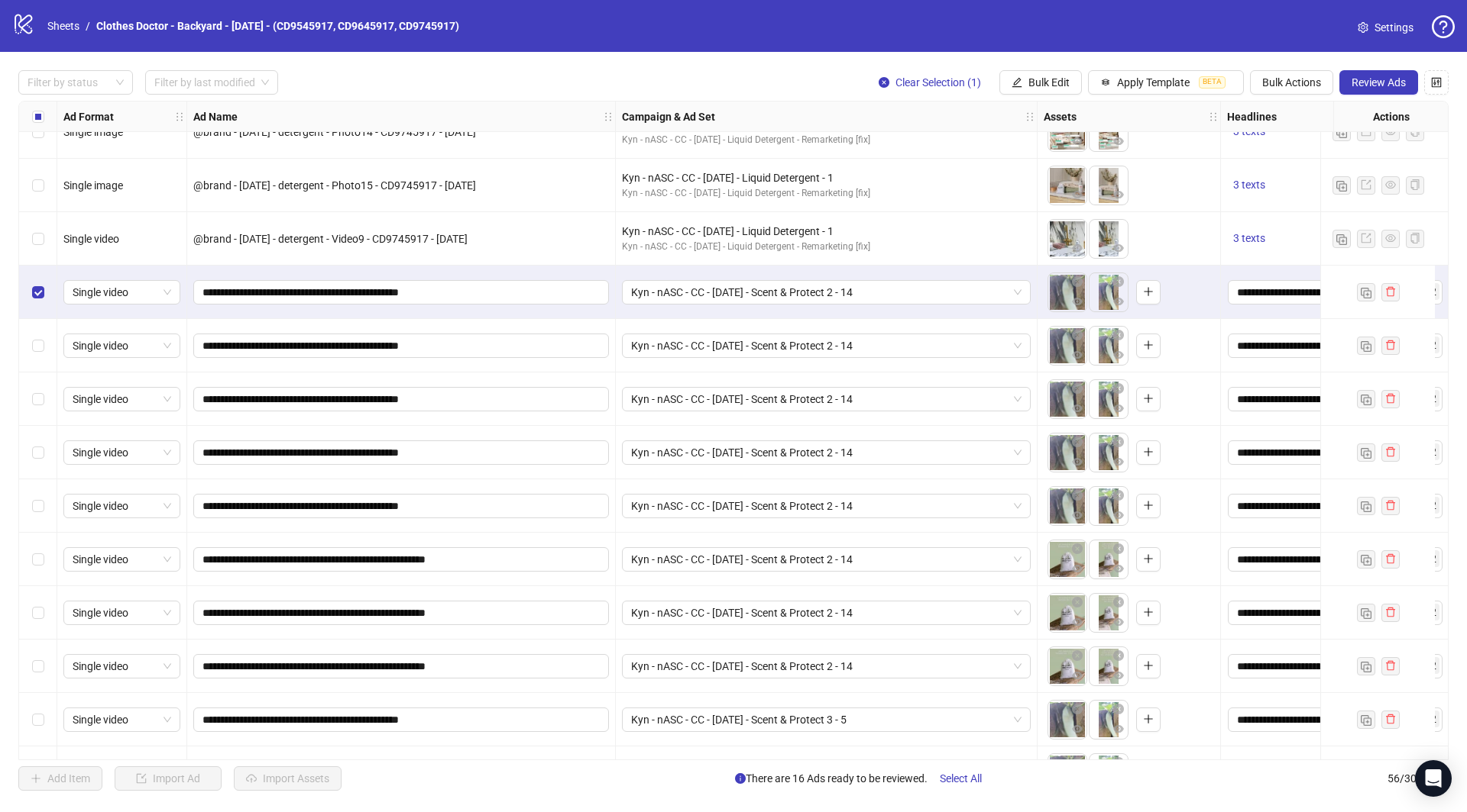
scroll to position [2370, 0]
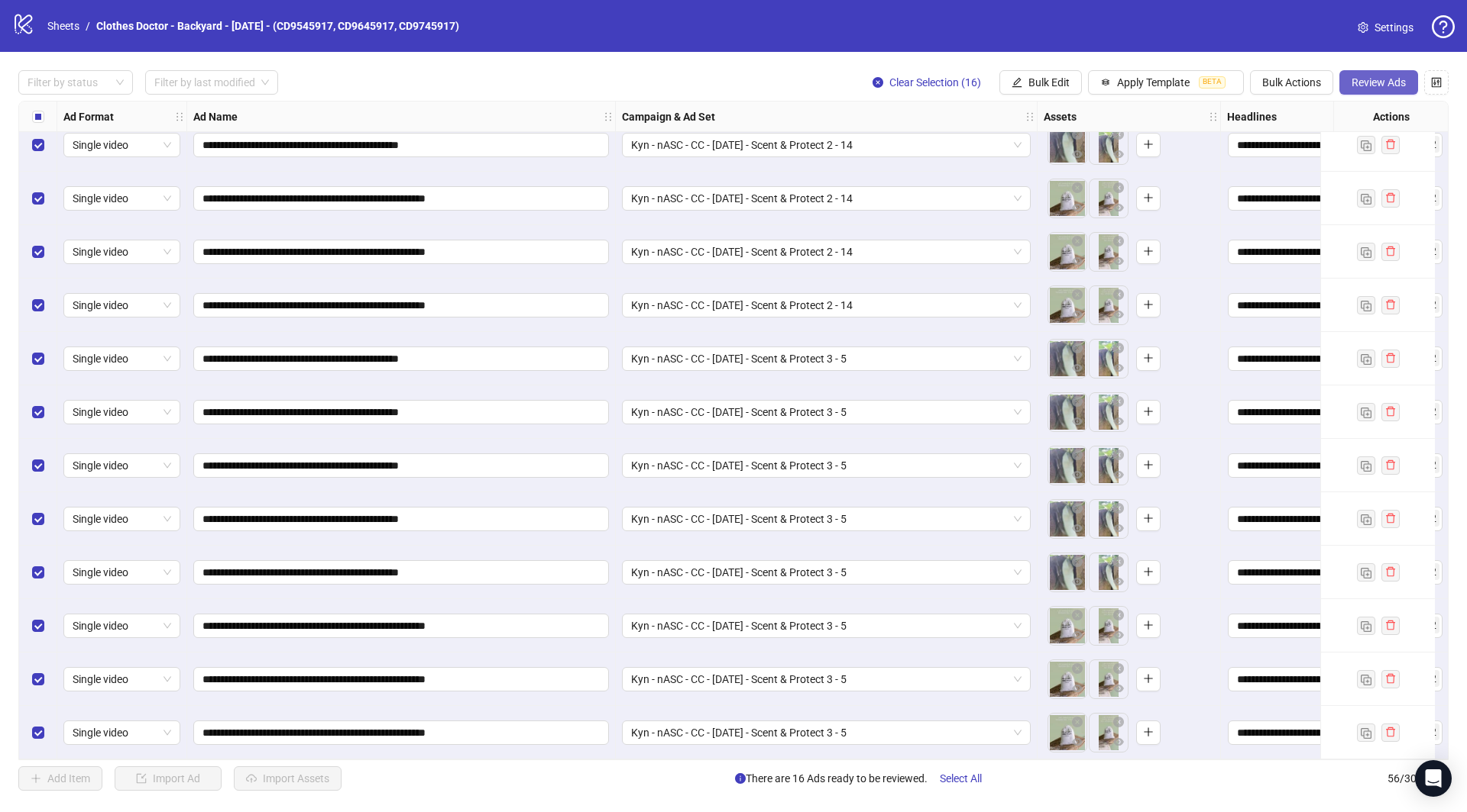
click at [1379, 88] on span "Review Ads" at bounding box center [1379, 83] width 54 height 13
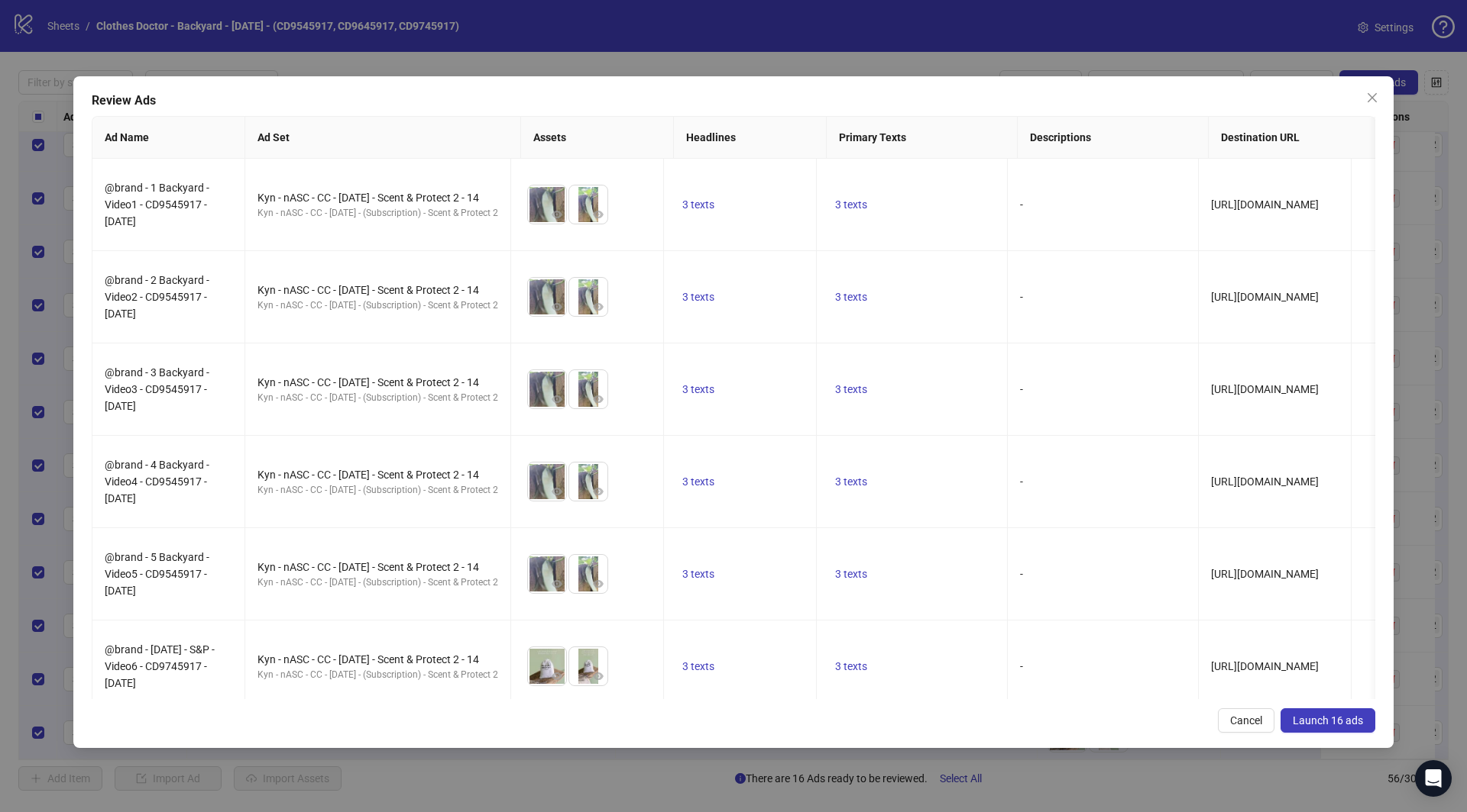
click at [1311, 724] on span "Launch 16 ads" at bounding box center [1328, 721] width 70 height 13
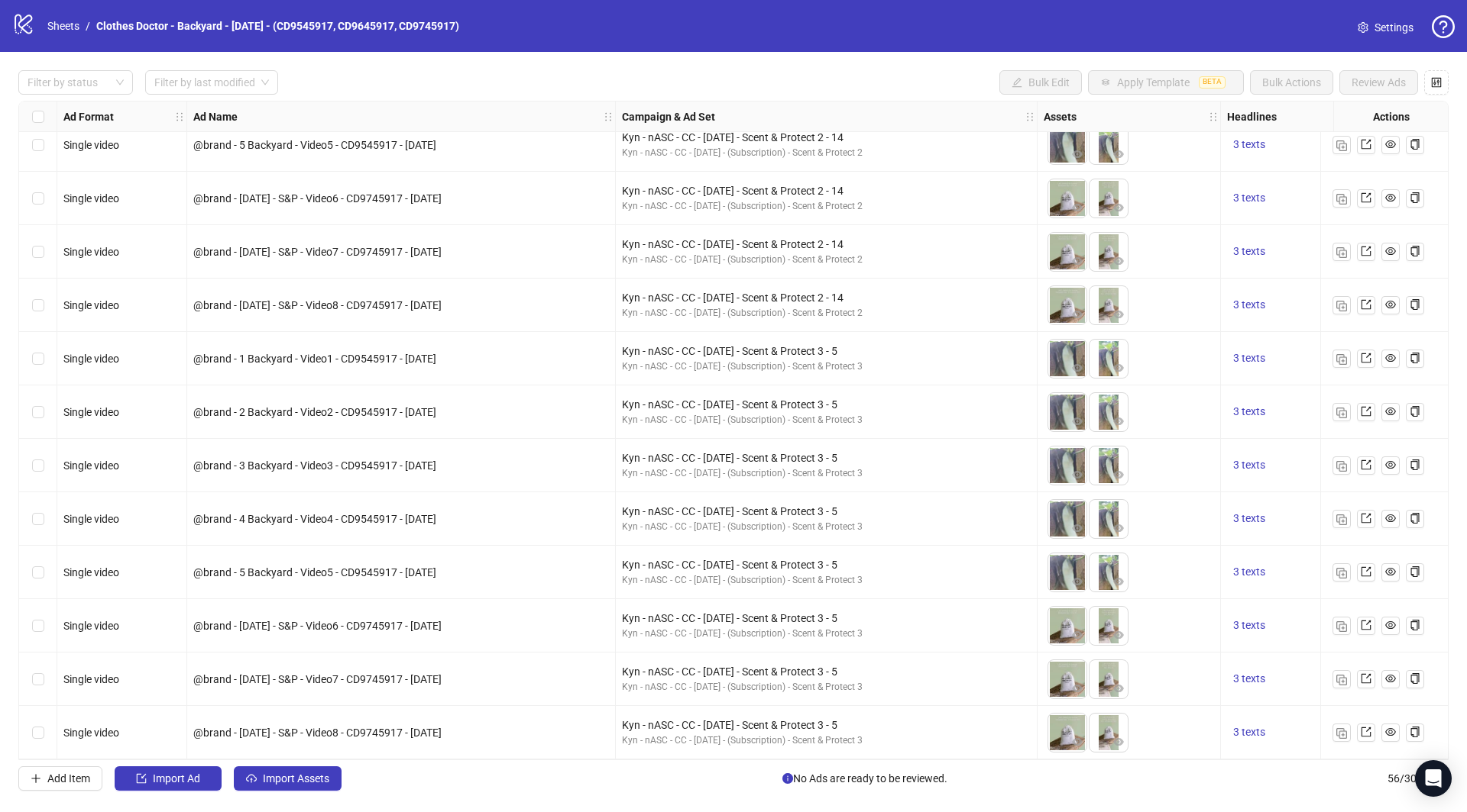
click at [367, 513] on span "@brand - 4 Backyard - Video4 - CD9545917 - [DATE]" at bounding box center [314, 520] width 243 height 13
copy span "CD9545917"
click at [40, 361] on label "Select row 49" at bounding box center [39, 358] width 13 height 17
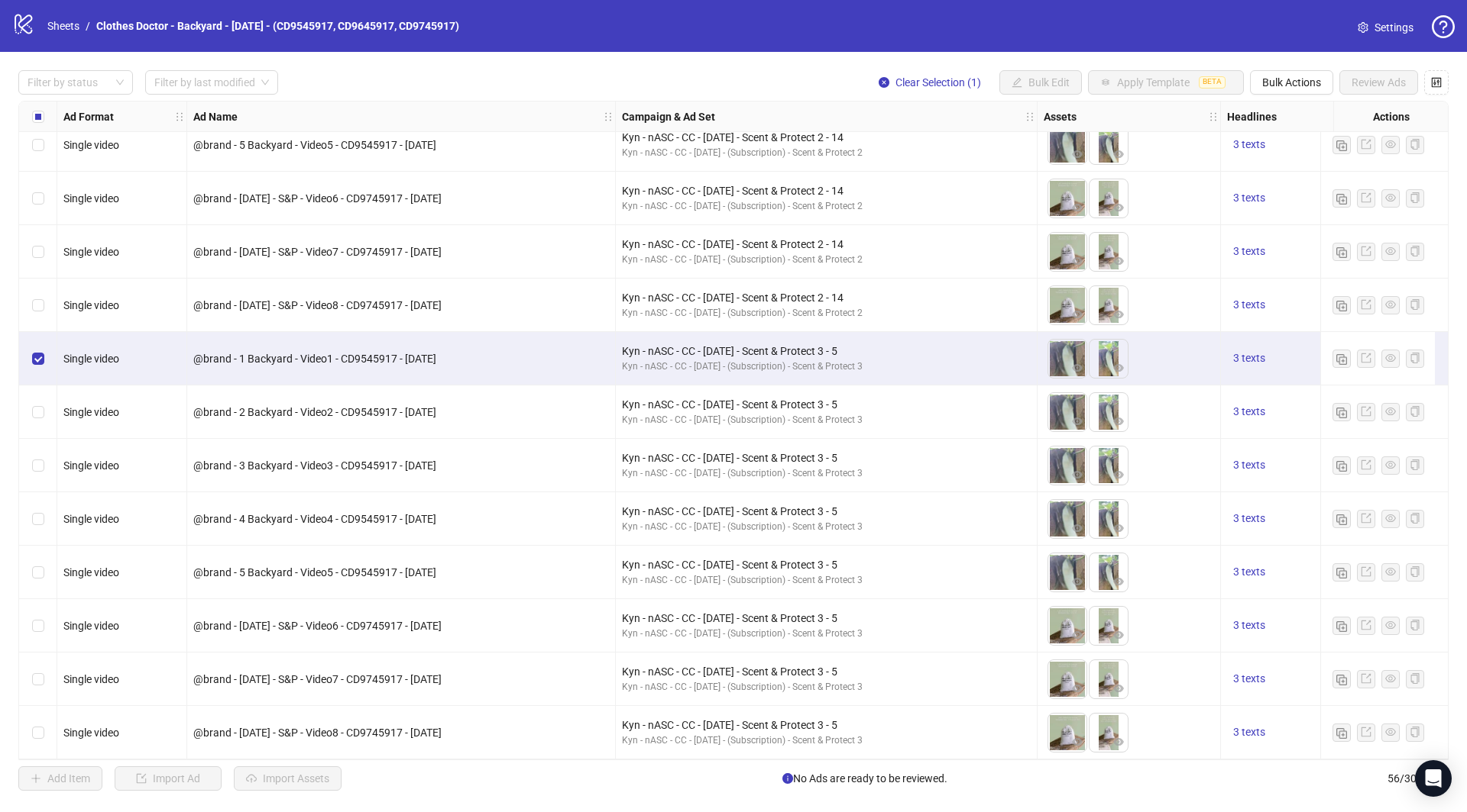
click at [32, 740] on div "Select row 56" at bounding box center [38, 733] width 38 height 53
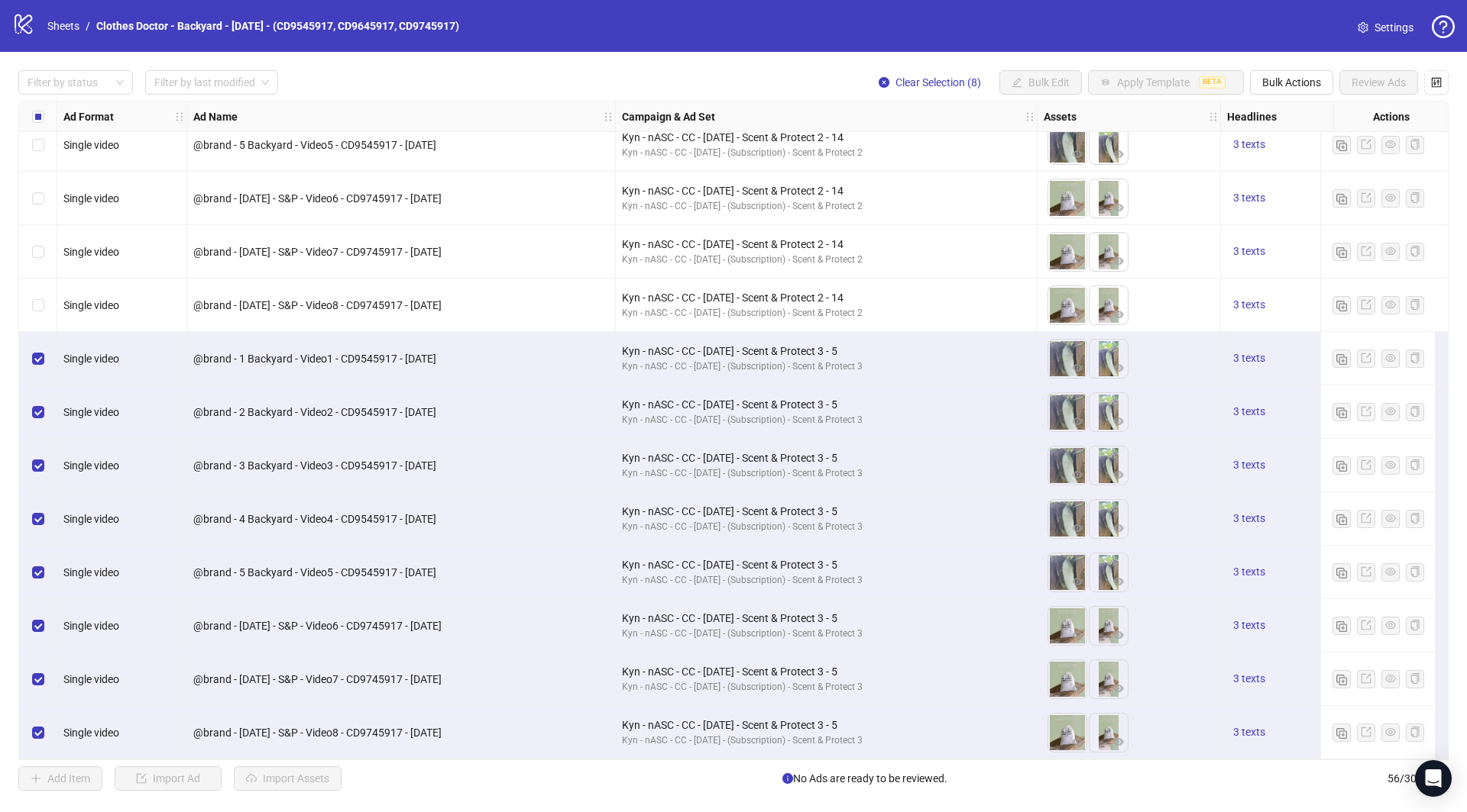
click at [404, 620] on span "@brand - [DATE] - S&P - Video6 - CD9745917 - [DATE]" at bounding box center [317, 626] width 248 height 13
copy span "CD9745917"
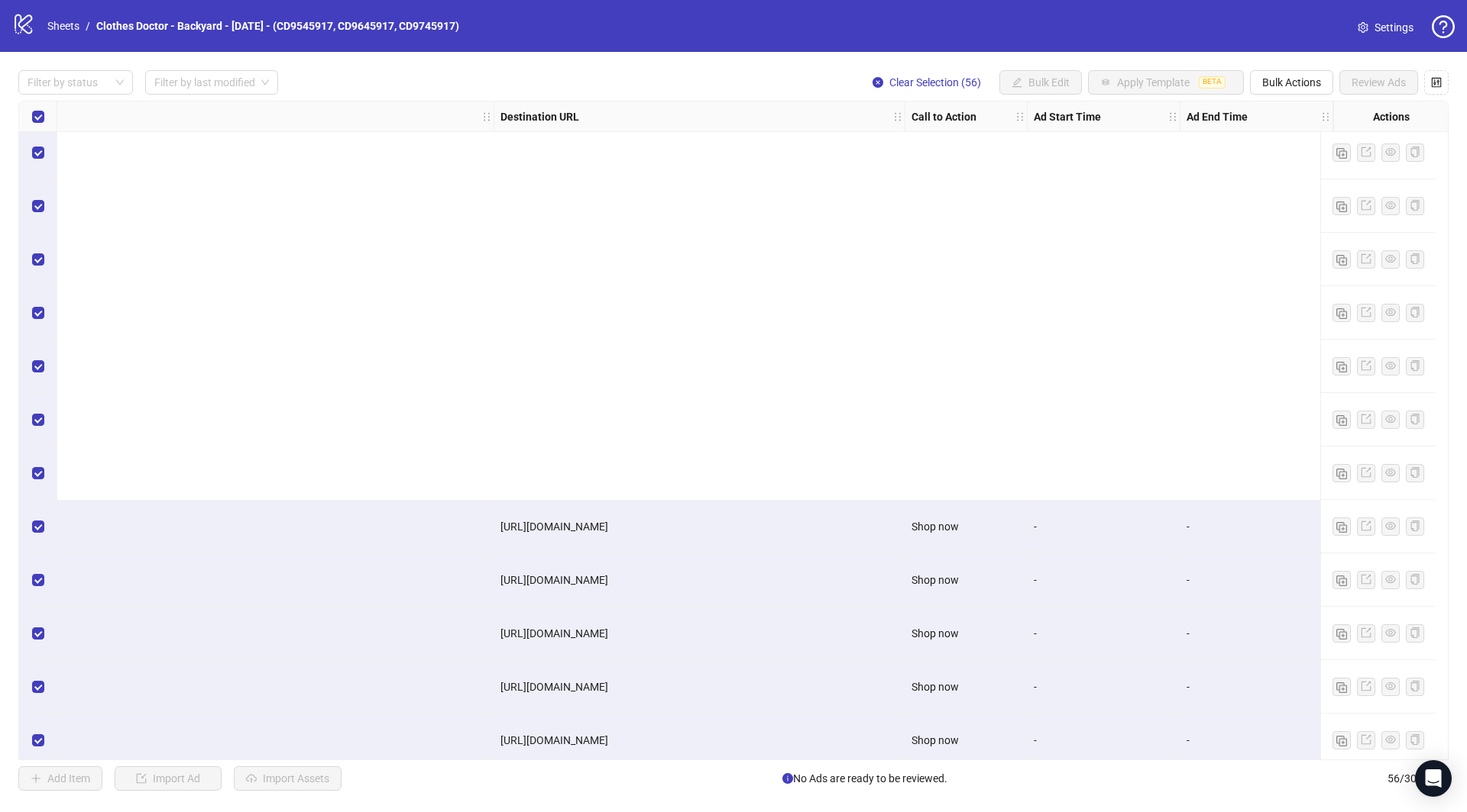
scroll to position [0, 1950]
